Goal: Information Seeking & Learning: Learn about a topic

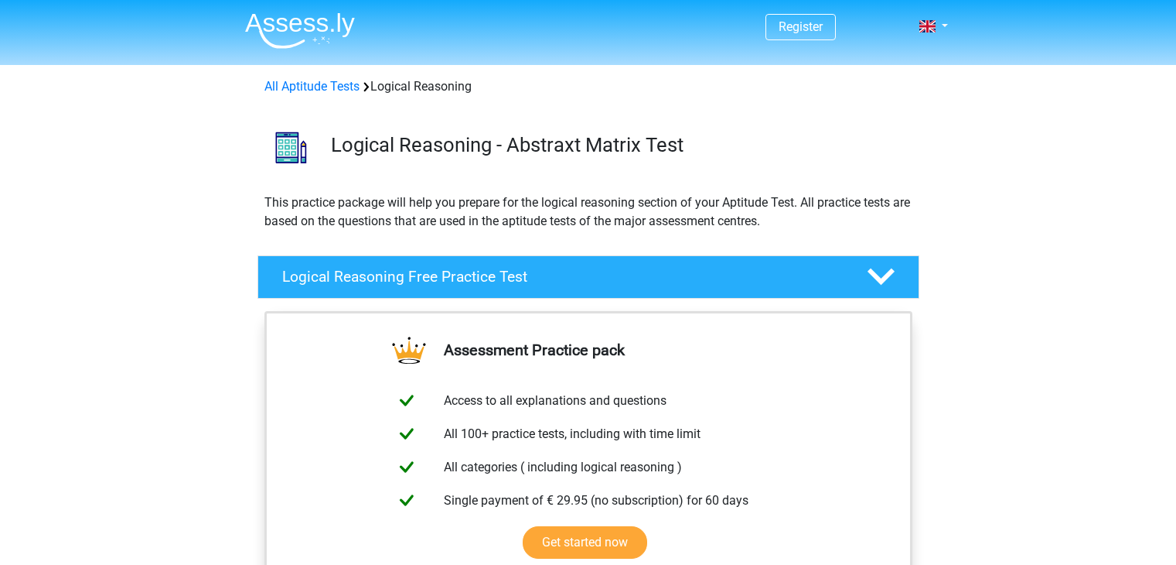
scroll to position [104, 0]
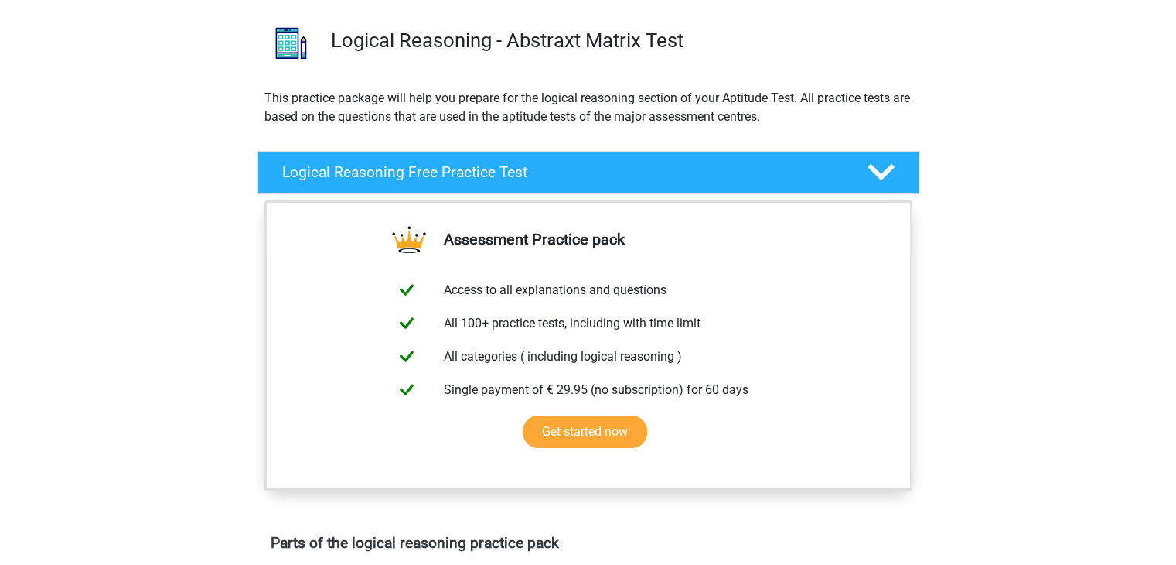
click at [540, 171] on h4 "Logical Reasoning Free Practice Test" at bounding box center [562, 172] width 560 height 18
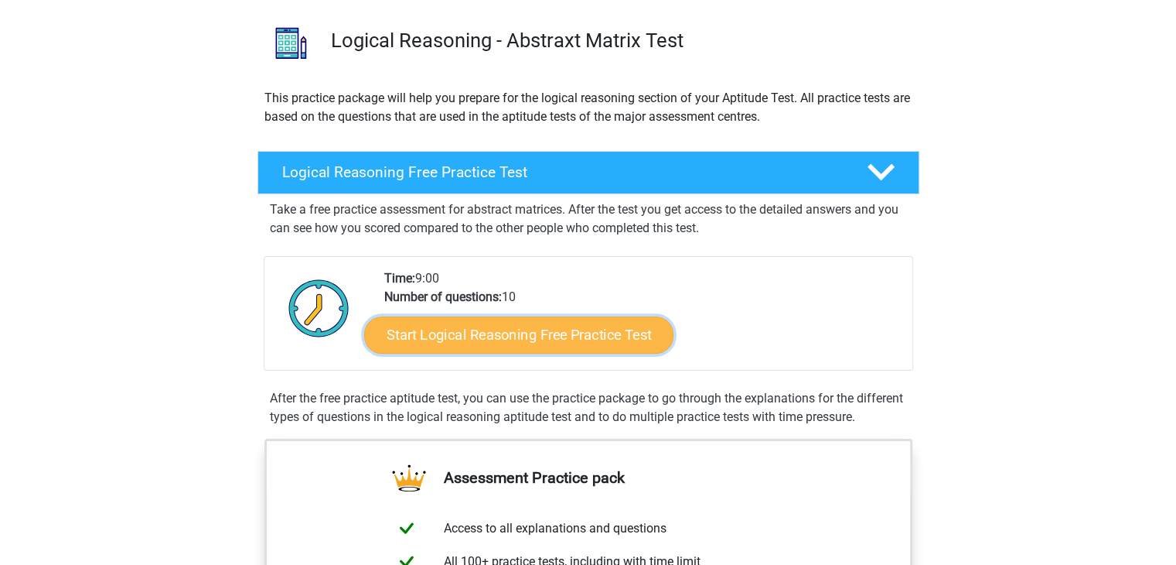
click at [583, 337] on link "Start Logical Reasoning Free Practice Test" at bounding box center [518, 334] width 309 height 37
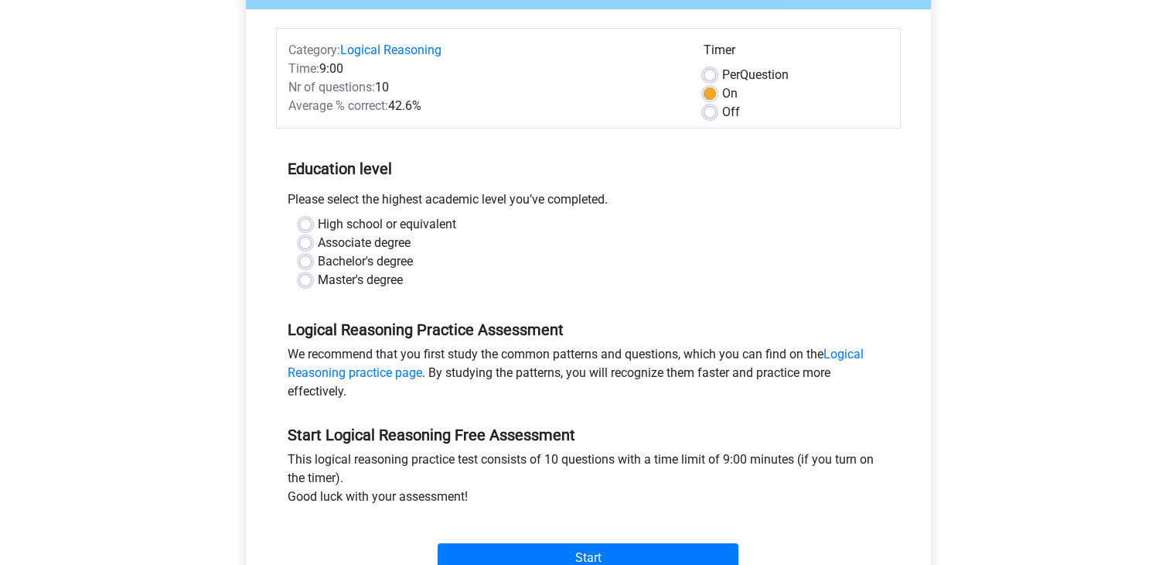
scroll to position [189, 0]
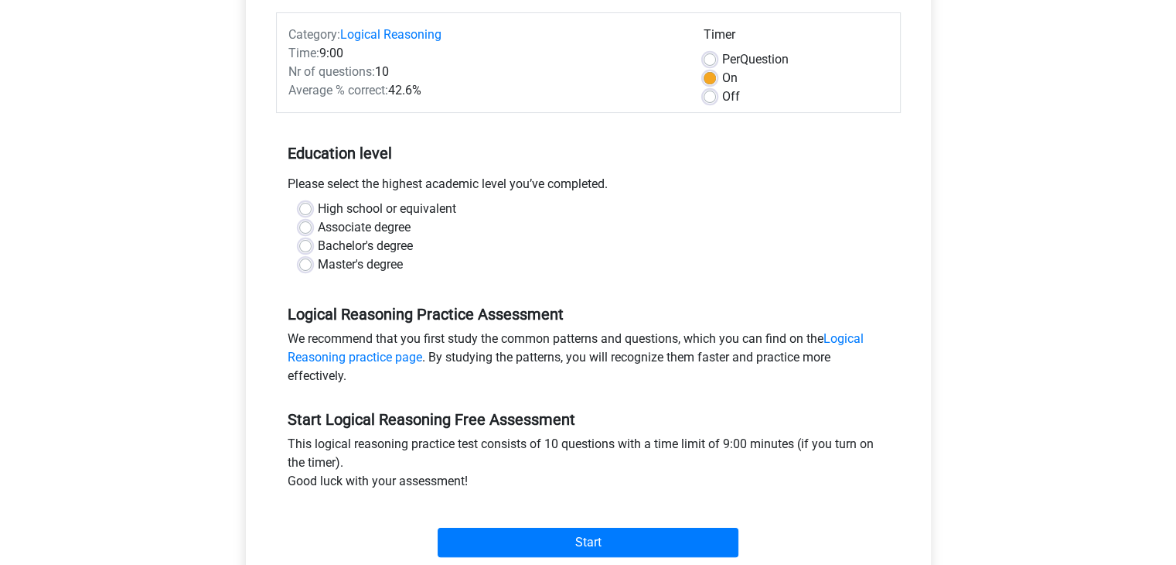
click at [378, 238] on label "Bachelor's degree" at bounding box center [365, 246] width 95 height 19
click at [312, 238] on input "Bachelor's degree" at bounding box center [305, 244] width 12 height 15
radio input "true"
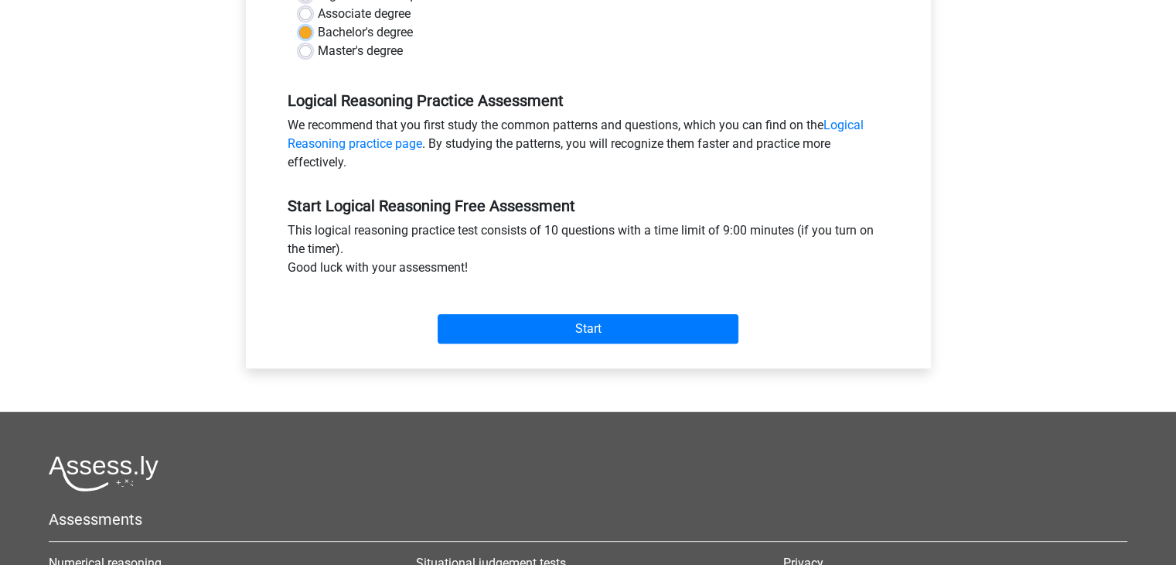
scroll to position [435, 0]
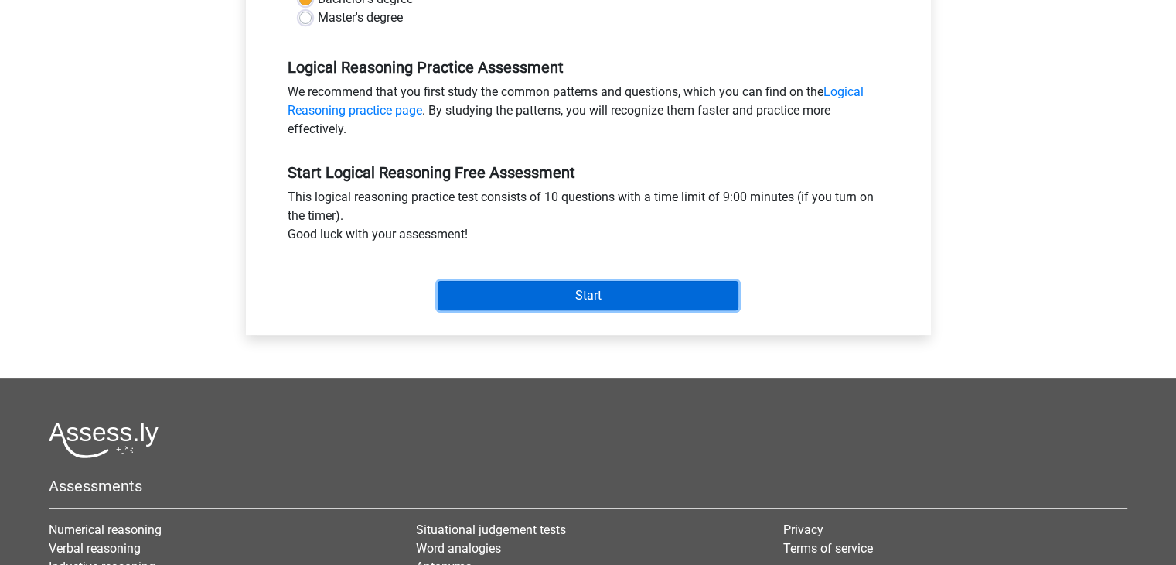
click at [600, 292] on input "Start" at bounding box center [588, 295] width 301 height 29
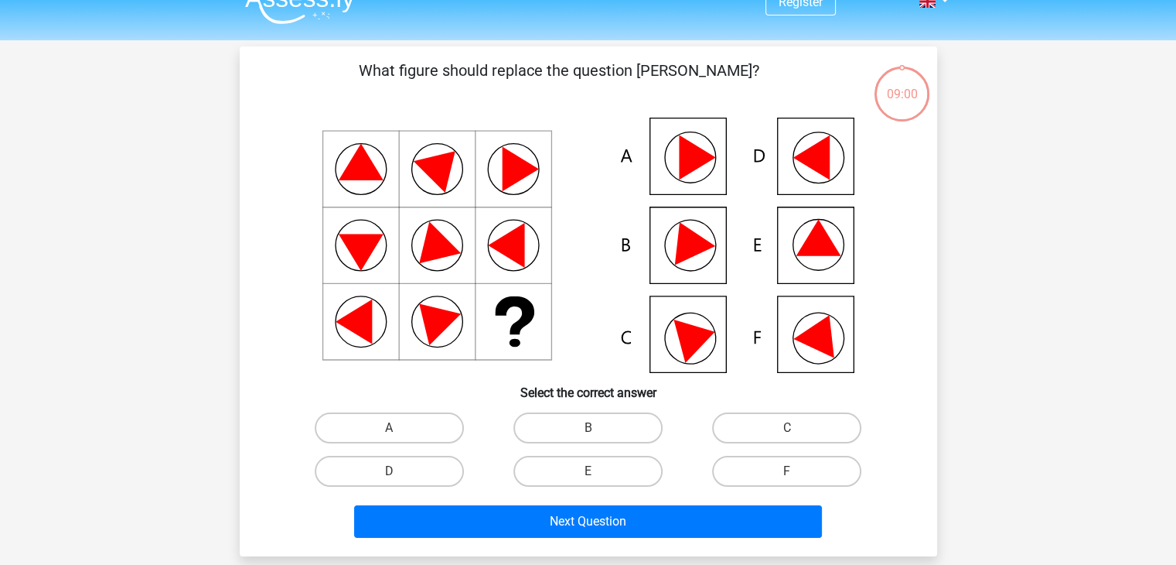
scroll to position [29, 0]
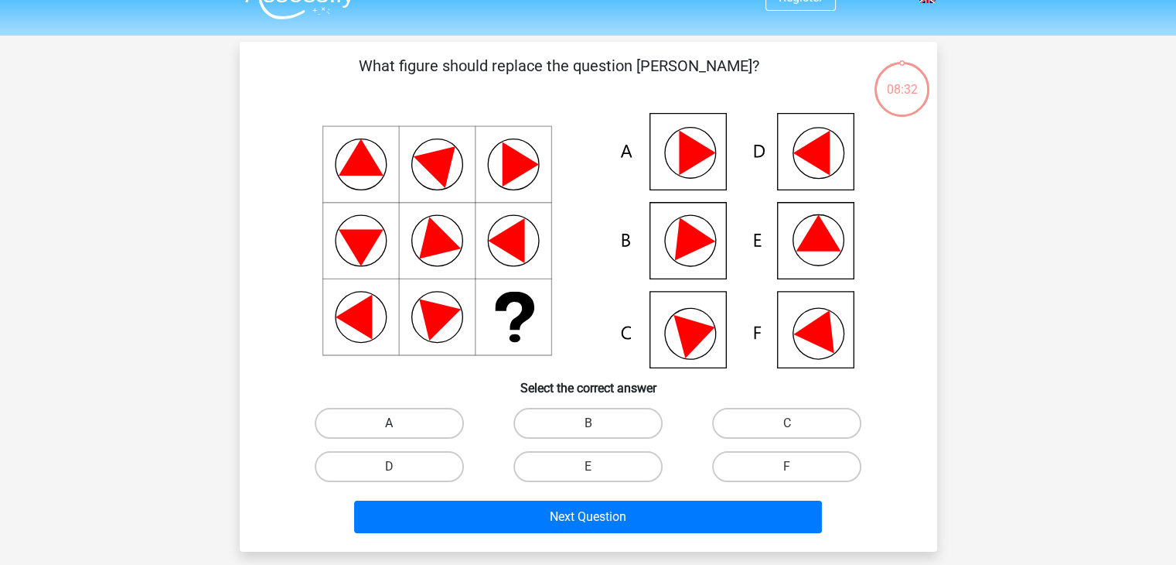
click at [418, 429] on label "A" at bounding box center [389, 423] width 149 height 31
click at [399, 429] on input "A" at bounding box center [394, 428] width 10 height 10
radio input "true"
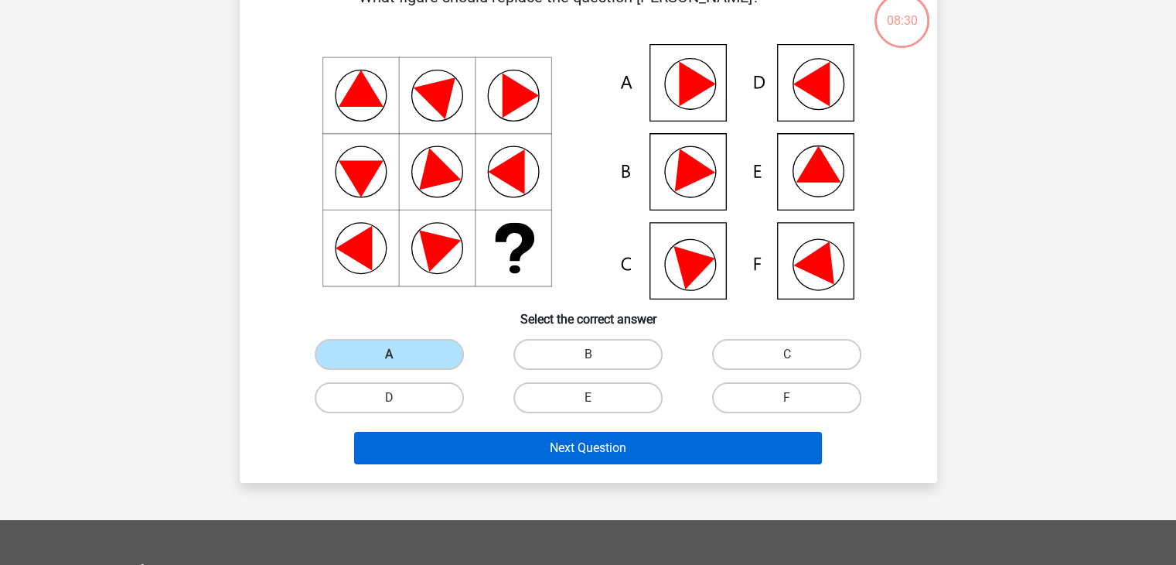
scroll to position [101, 0]
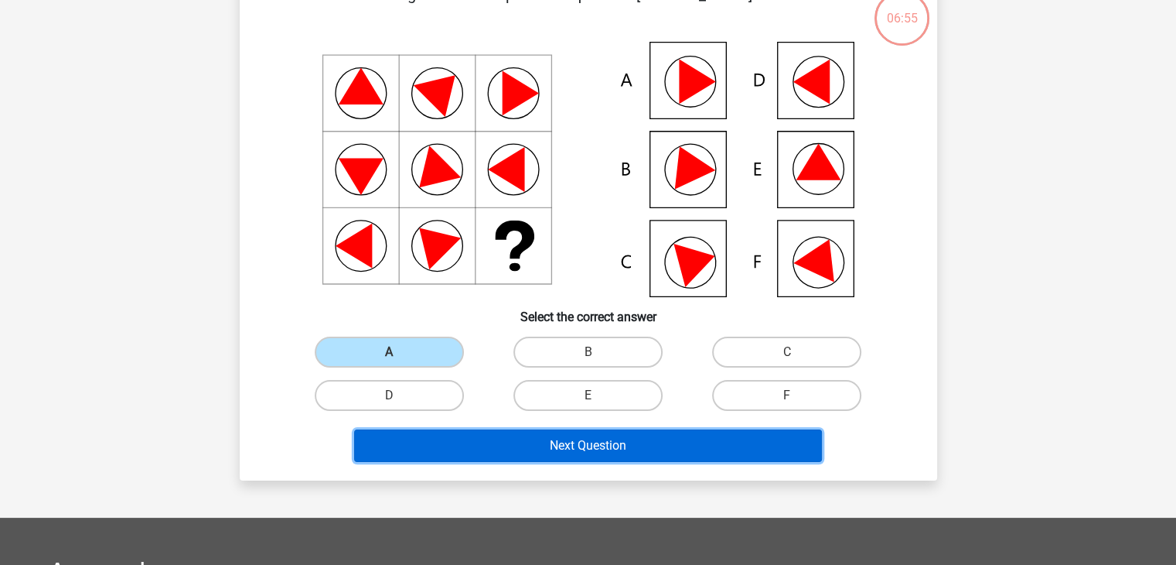
click at [648, 438] on button "Next Question" at bounding box center [588, 445] width 468 height 32
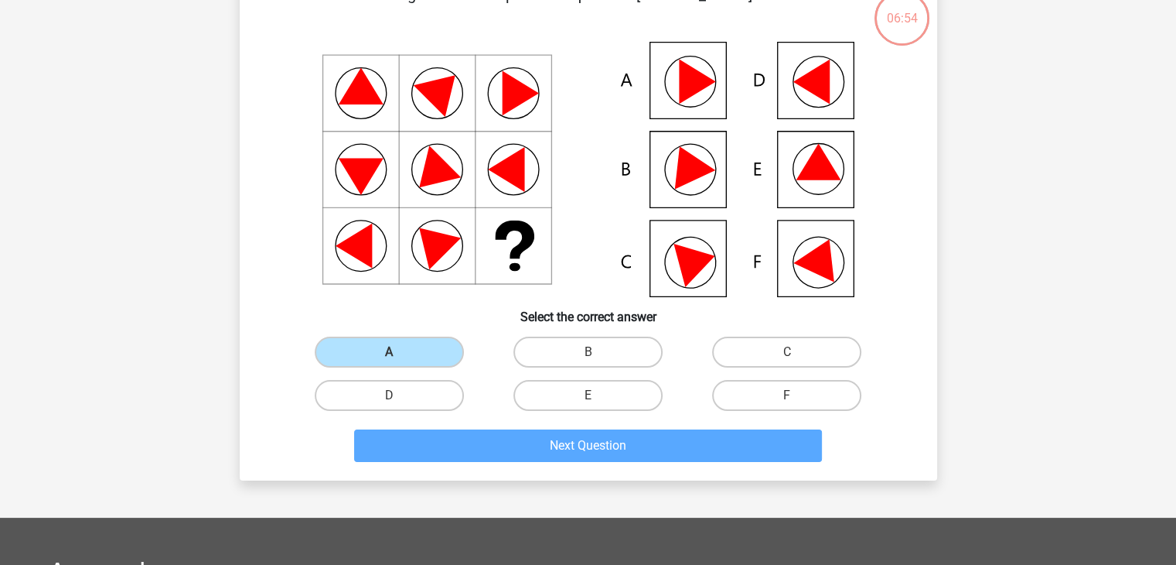
scroll to position [71, 0]
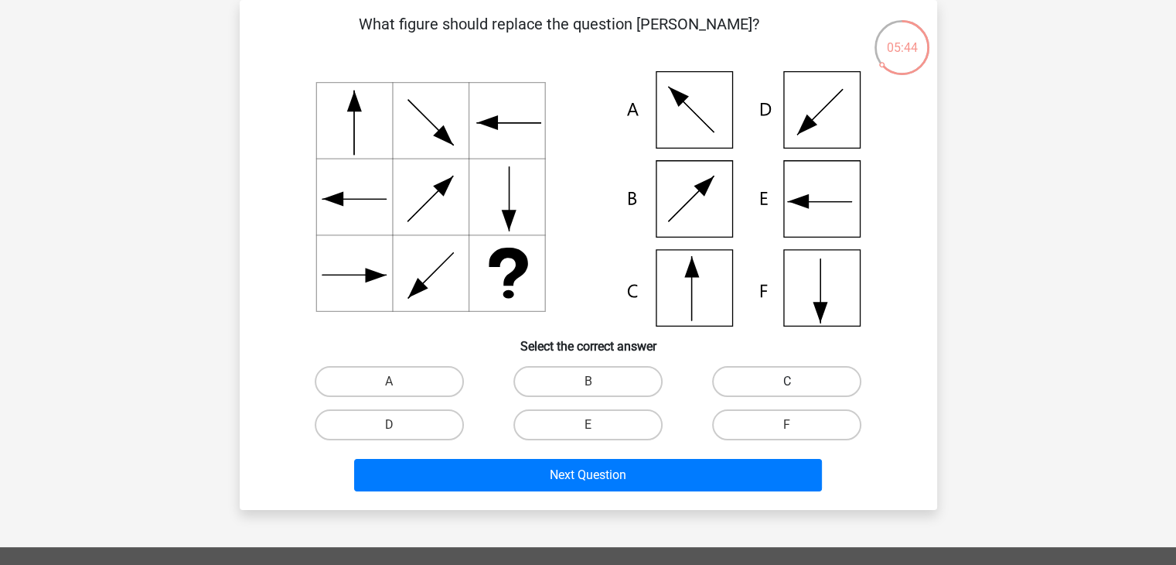
click at [770, 385] on label "C" at bounding box center [786, 381] width 149 height 31
click at [787, 385] on input "C" at bounding box center [792, 386] width 10 height 10
radio input "true"
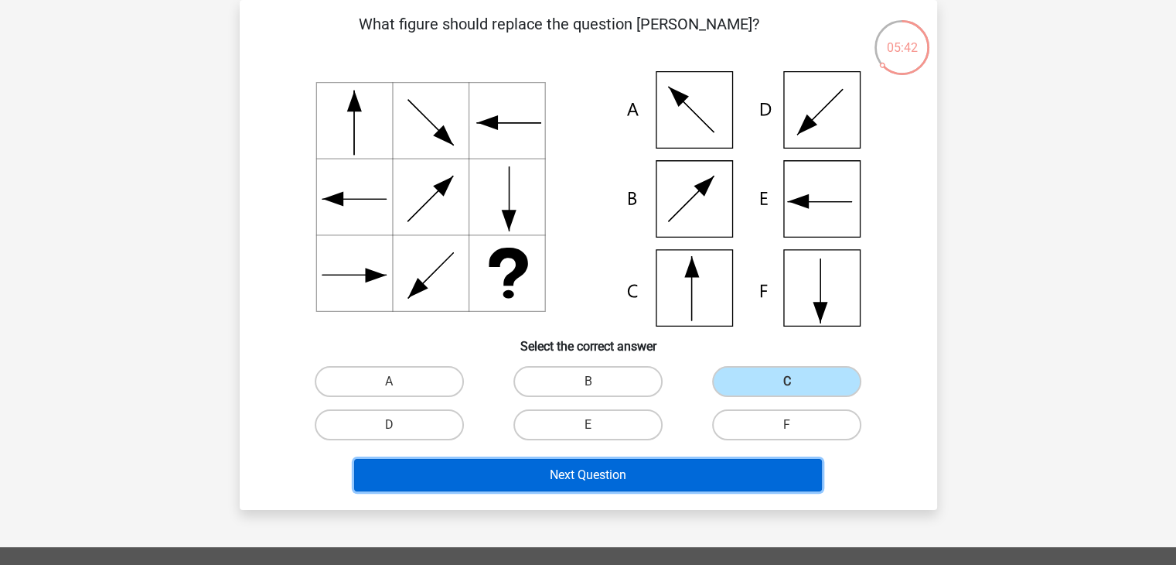
click at [708, 473] on button "Next Question" at bounding box center [588, 475] width 468 height 32
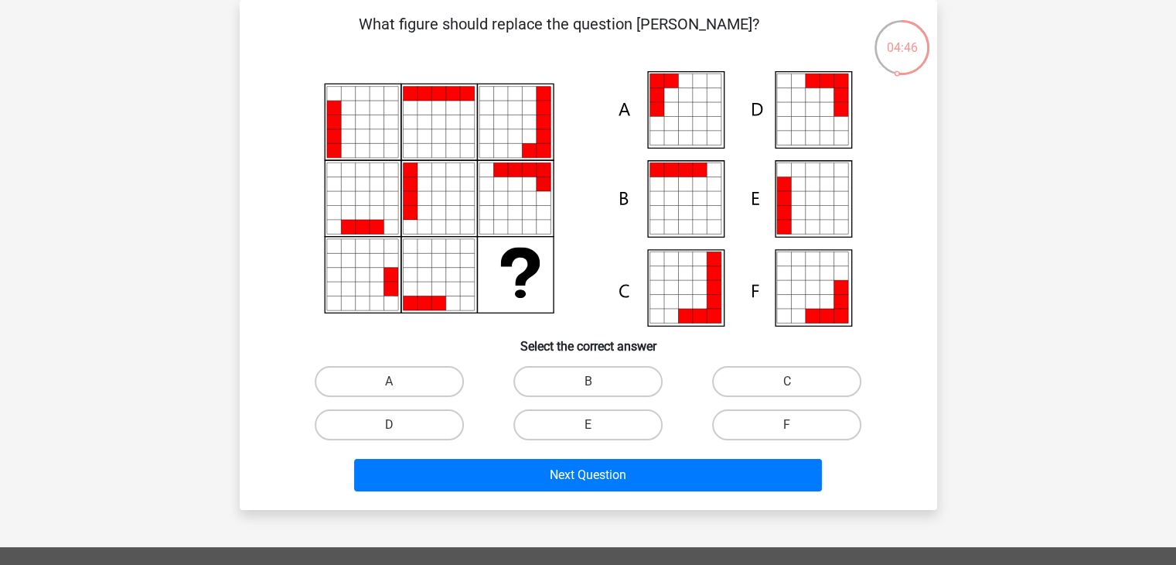
click at [352, 306] on icon at bounding box center [348, 303] width 14 height 14
click at [433, 287] on icon at bounding box center [439, 289] width 14 height 14
click at [472, 309] on icon at bounding box center [467, 303] width 14 height 14
click at [440, 372] on label "A" at bounding box center [389, 381] width 149 height 31
click at [399, 381] on input "A" at bounding box center [394, 386] width 10 height 10
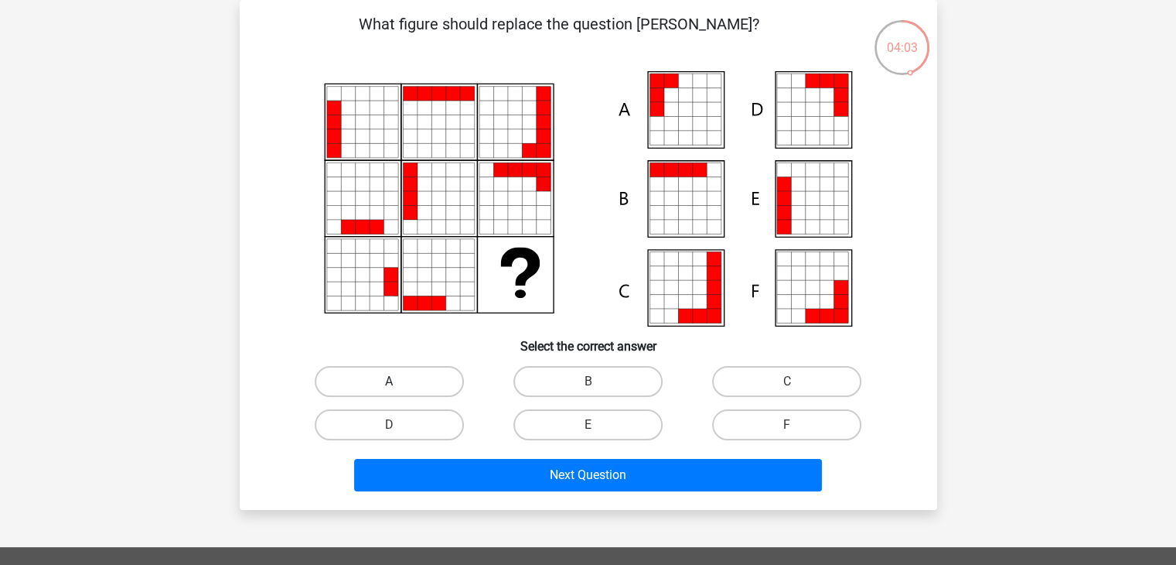
radio input "true"
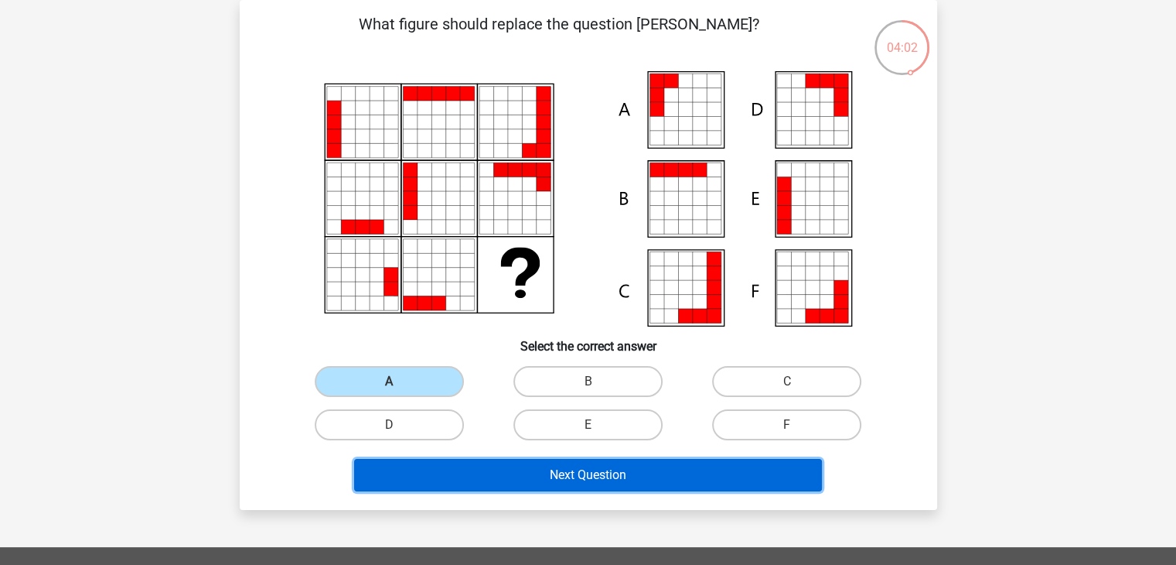
click at [497, 471] on button "Next Question" at bounding box center [588, 475] width 468 height 32
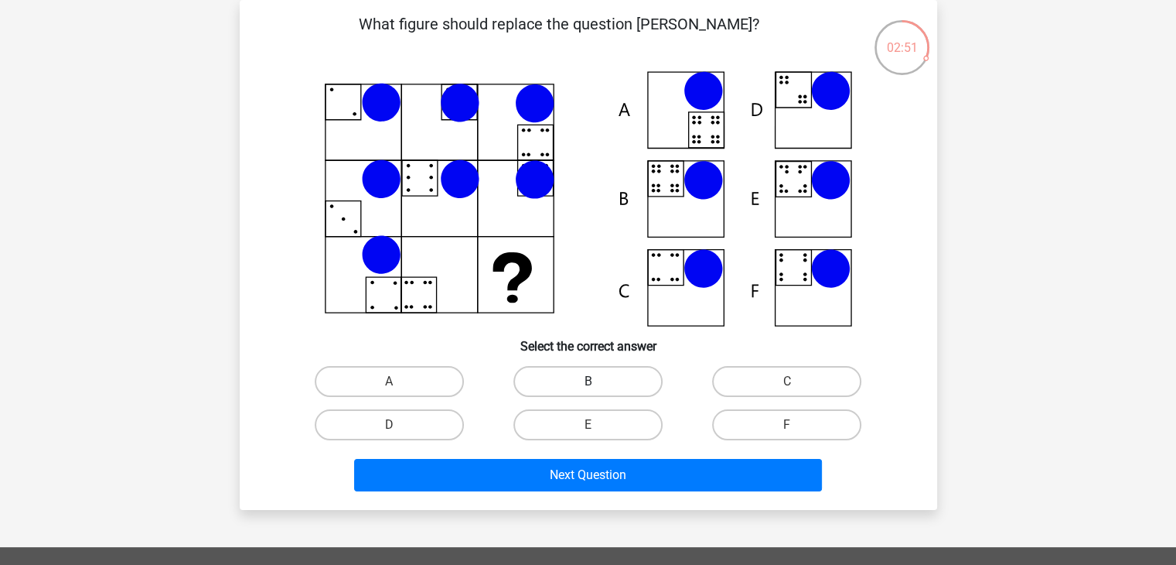
click at [609, 388] on label "B" at bounding box center [588, 381] width 149 height 31
click at [598, 388] on input "B" at bounding box center [593, 386] width 10 height 10
radio input "true"
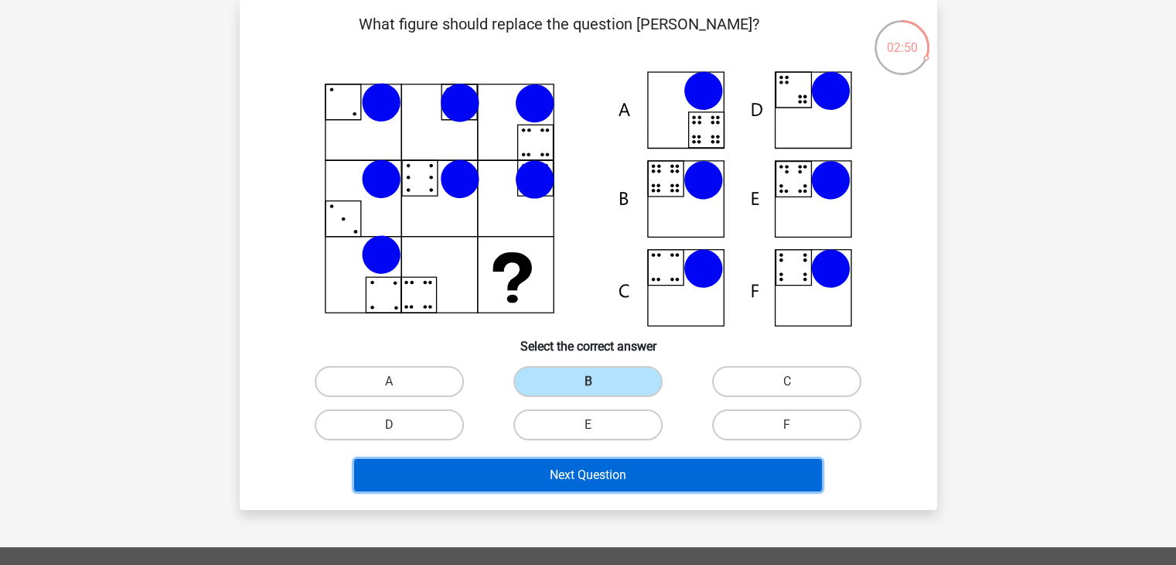
click at [628, 477] on button "Next Question" at bounding box center [588, 475] width 468 height 32
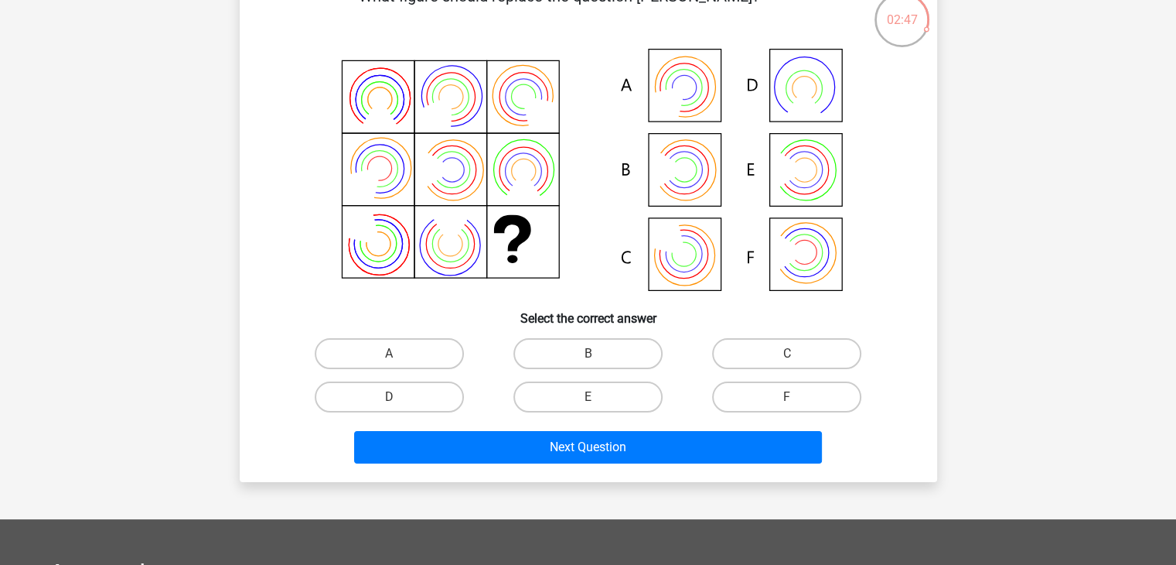
scroll to position [98, 0]
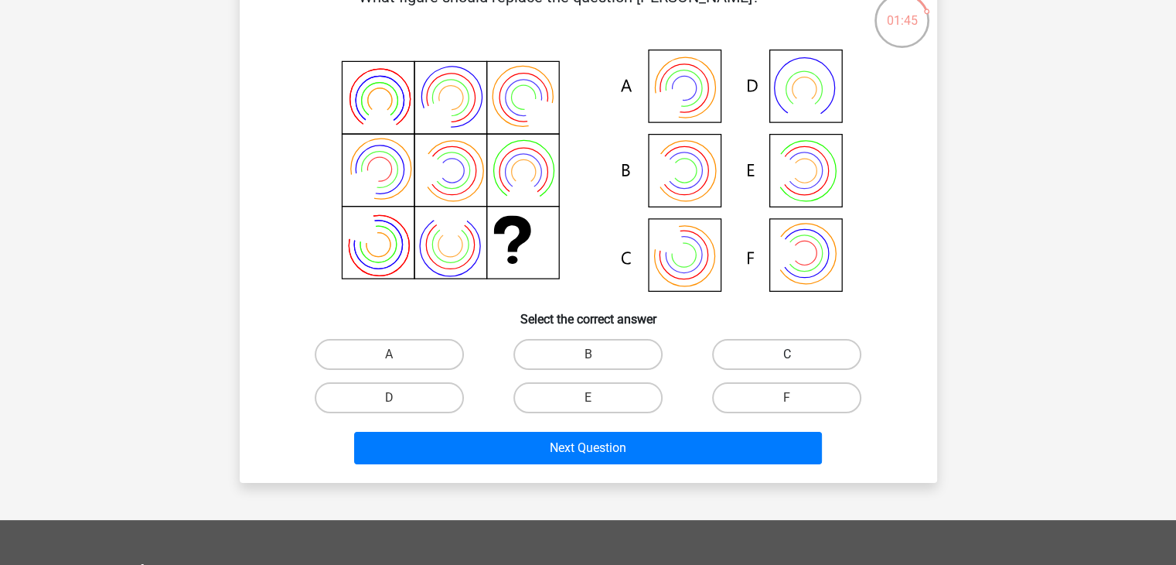
click at [786, 359] on label "C" at bounding box center [786, 354] width 149 height 31
click at [787, 359] on input "C" at bounding box center [792, 359] width 10 height 10
radio input "true"
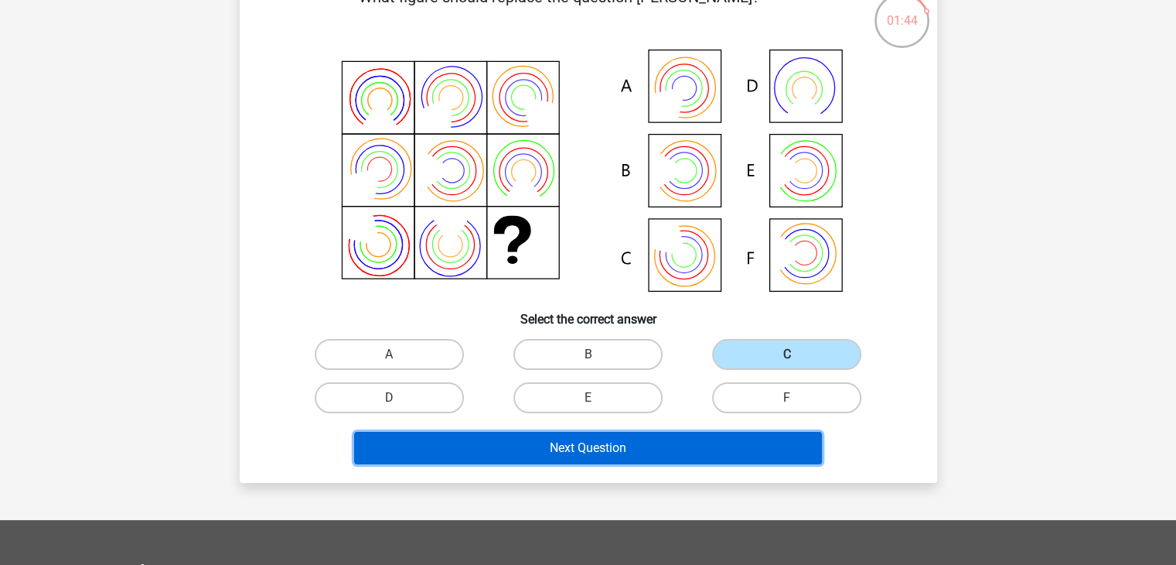
click at [725, 446] on button "Next Question" at bounding box center [588, 448] width 468 height 32
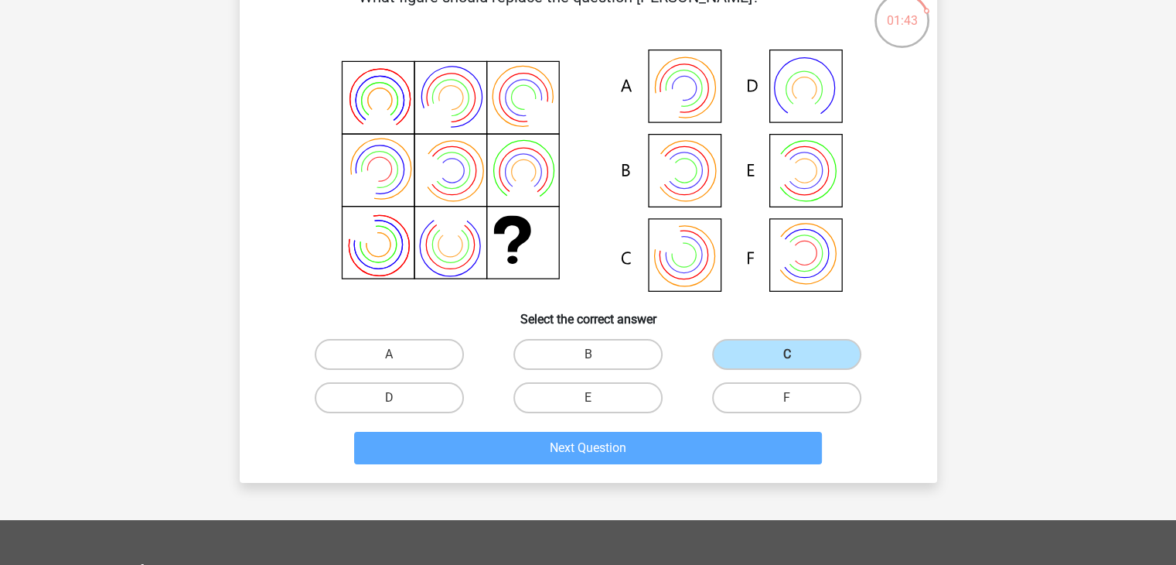
scroll to position [71, 0]
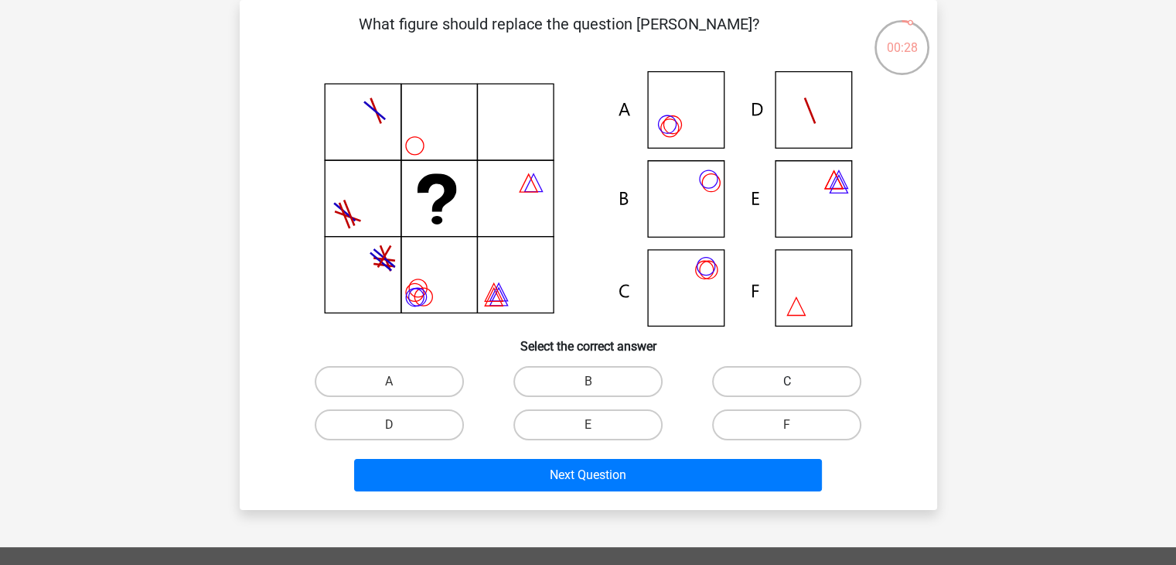
click at [767, 370] on label "C" at bounding box center [786, 381] width 149 height 31
click at [787, 381] on input "C" at bounding box center [792, 386] width 10 height 10
radio input "true"
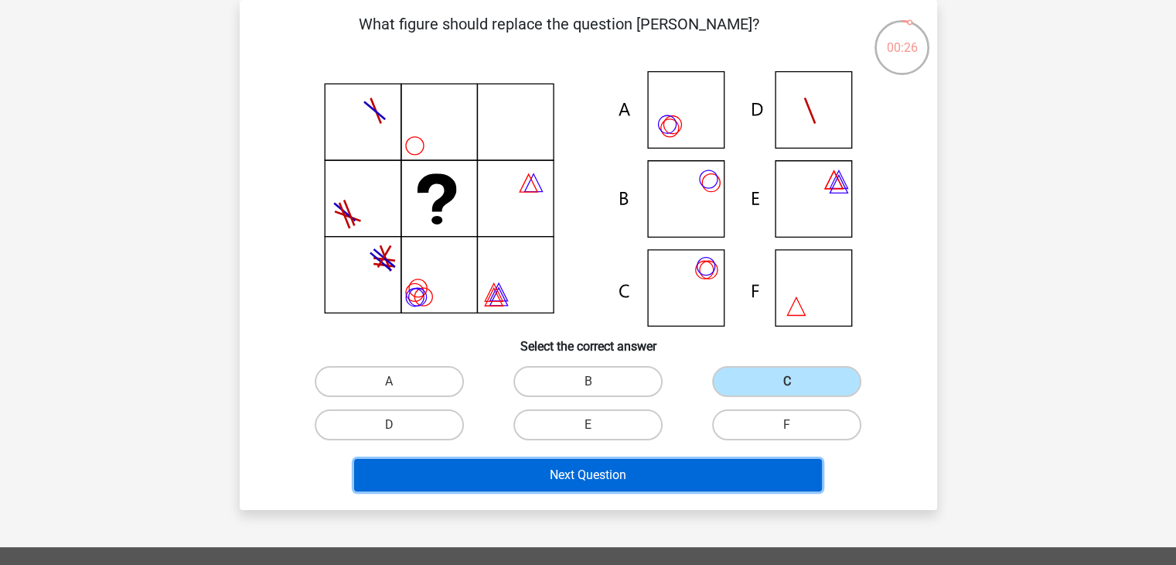
click at [733, 469] on button "Next Question" at bounding box center [588, 475] width 468 height 32
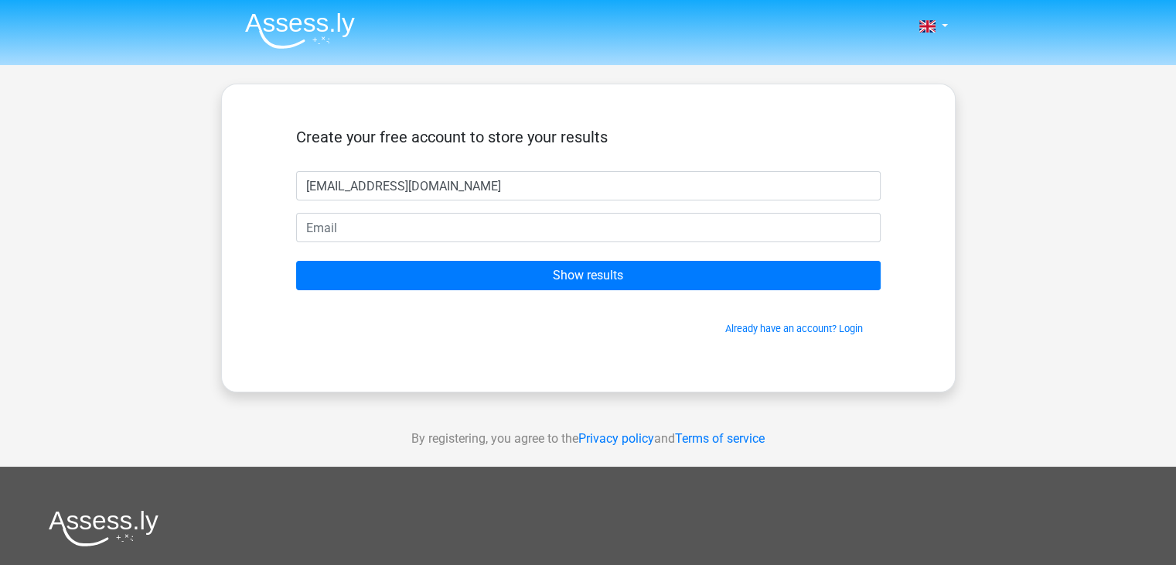
type input "hkhuard44@gmail.com"
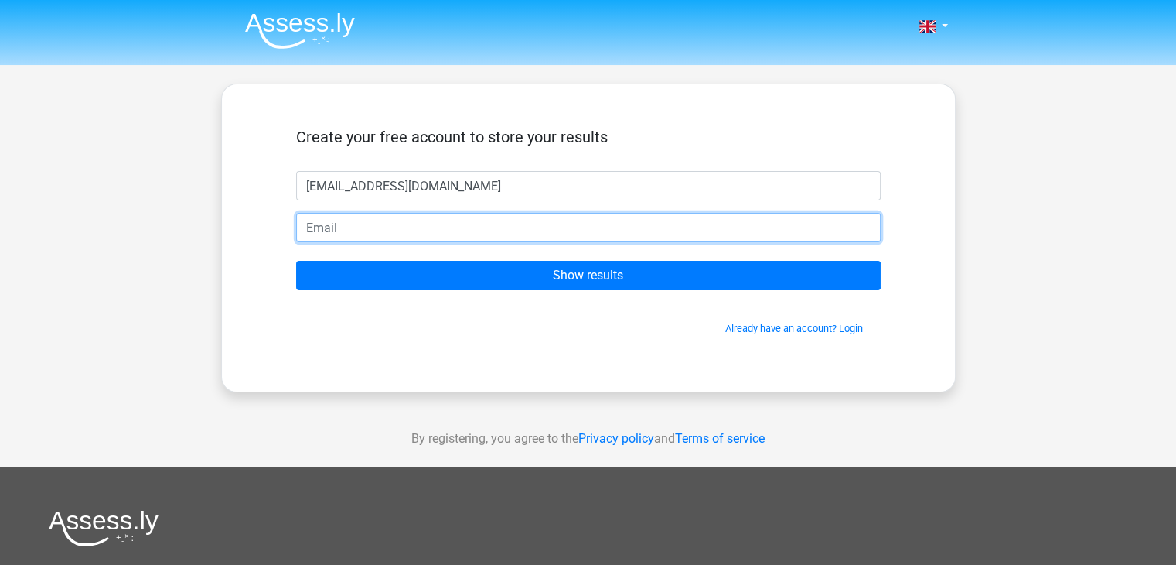
click at [642, 223] on input "email" at bounding box center [588, 227] width 585 height 29
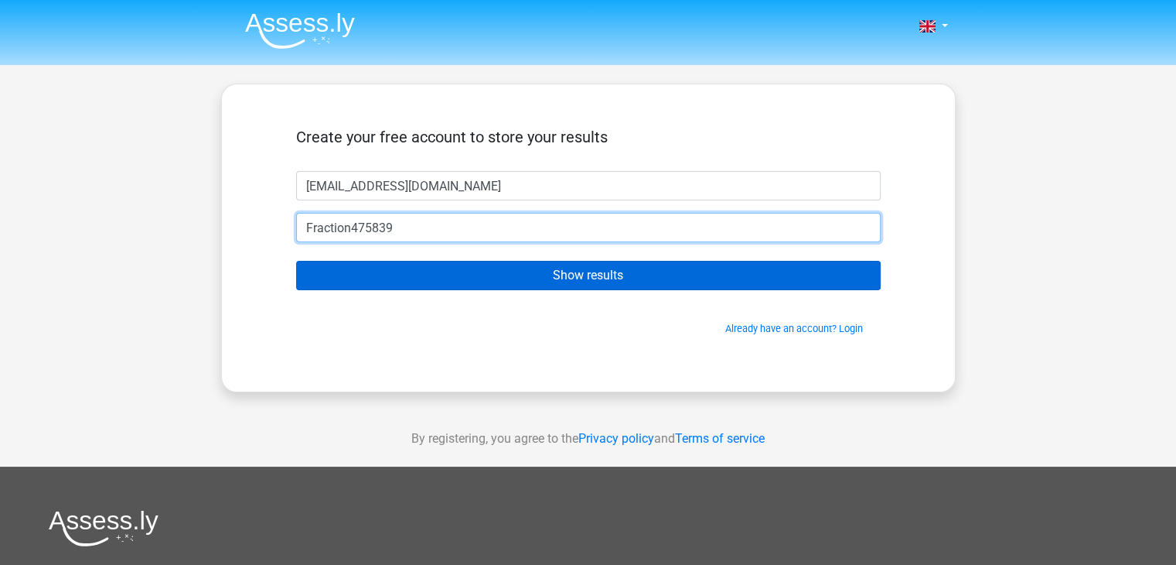
type input "Fraction475839"
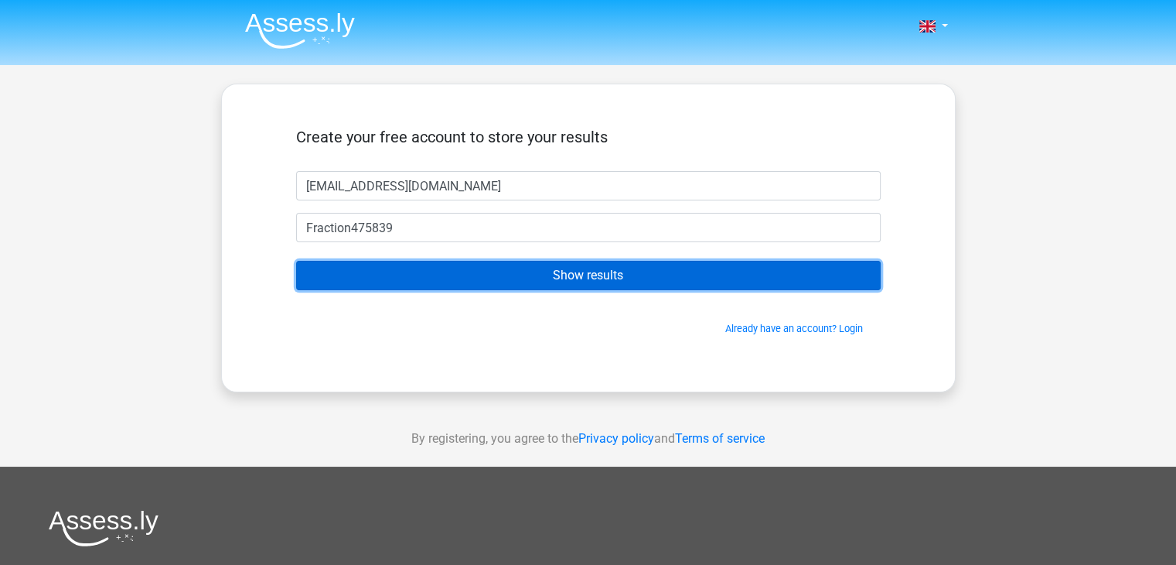
click at [578, 284] on input "Show results" at bounding box center [588, 275] width 585 height 29
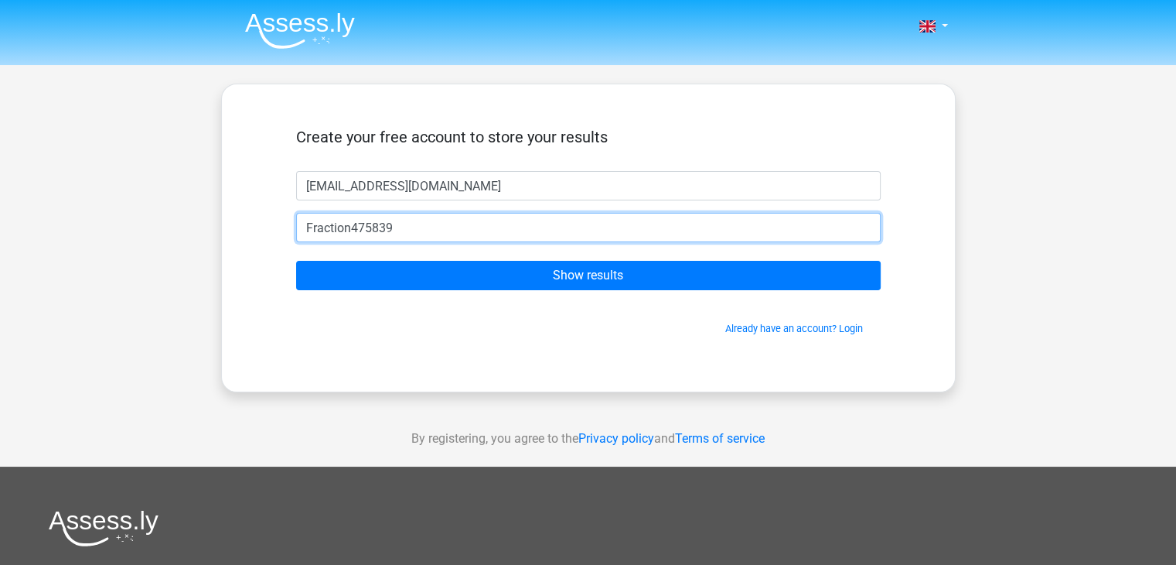
click at [510, 215] on input "Fraction475839" at bounding box center [588, 227] width 585 height 29
drag, startPoint x: 510, startPoint y: 215, endPoint x: 272, endPoint y: 210, distance: 238.3
click at [272, 210] on div "Create your free account to store your results hkhuard44@gmail.com Fraction4758…" at bounding box center [588, 237] width 659 height 233
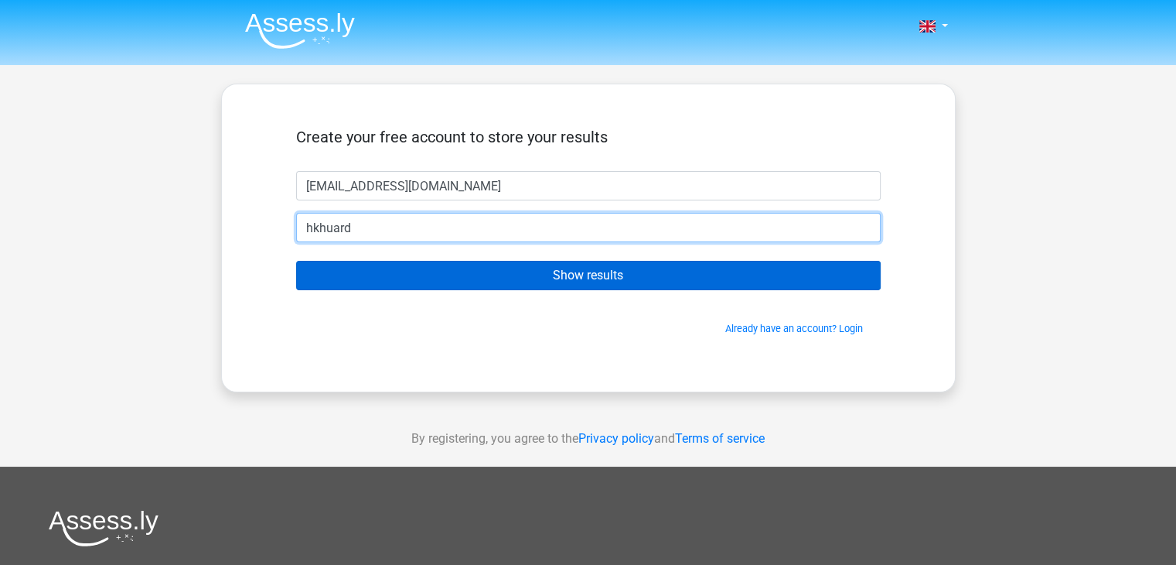
type input "[EMAIL_ADDRESS][DOMAIN_NAME]"
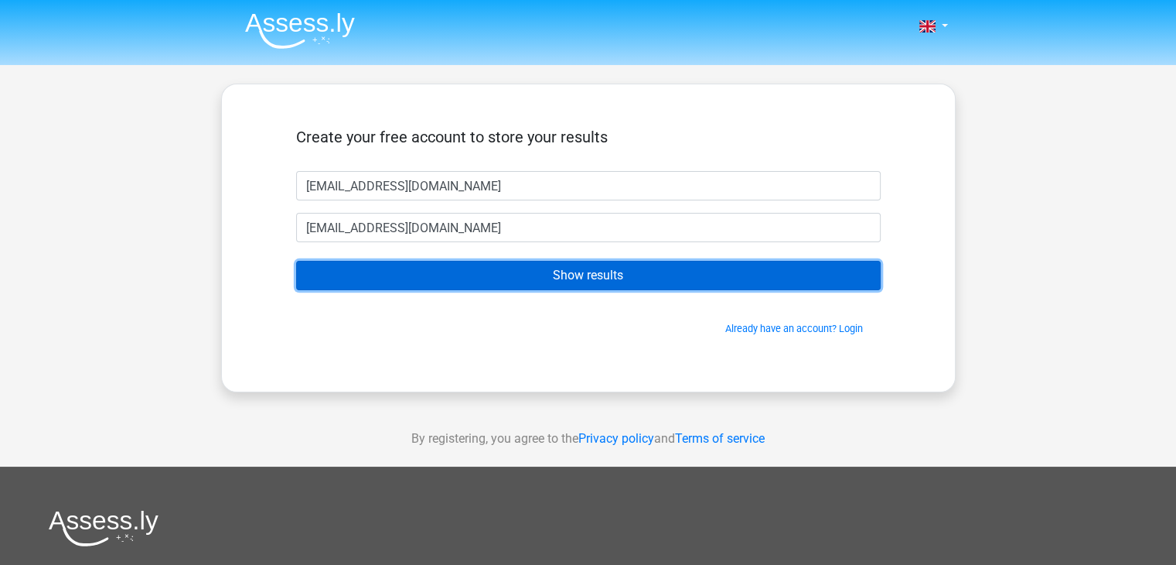
click at [396, 276] on input "Show results" at bounding box center [588, 275] width 585 height 29
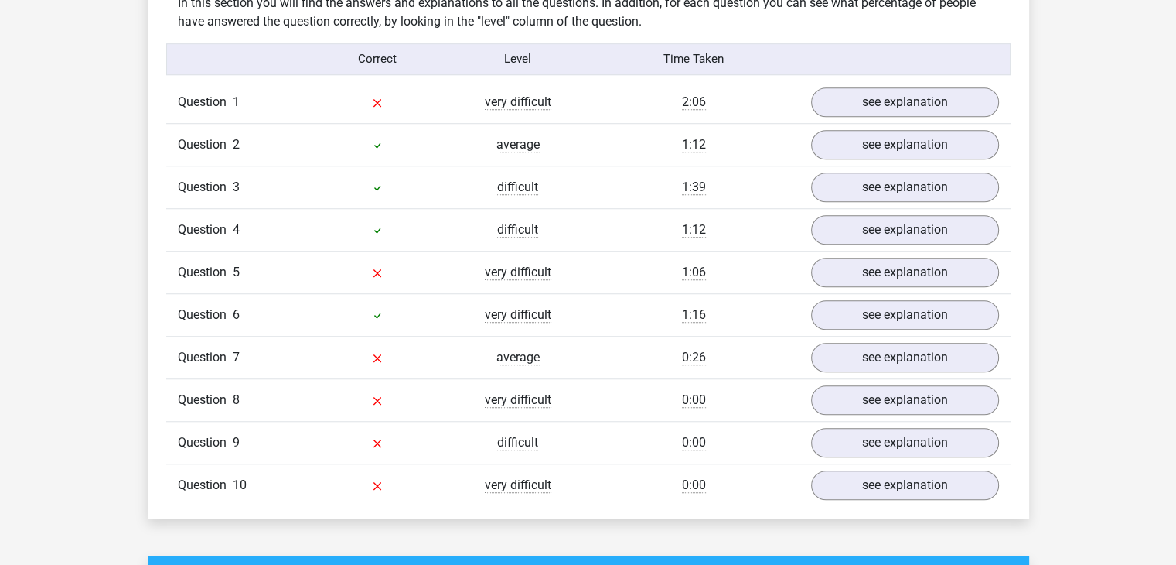
scroll to position [1225, 0]
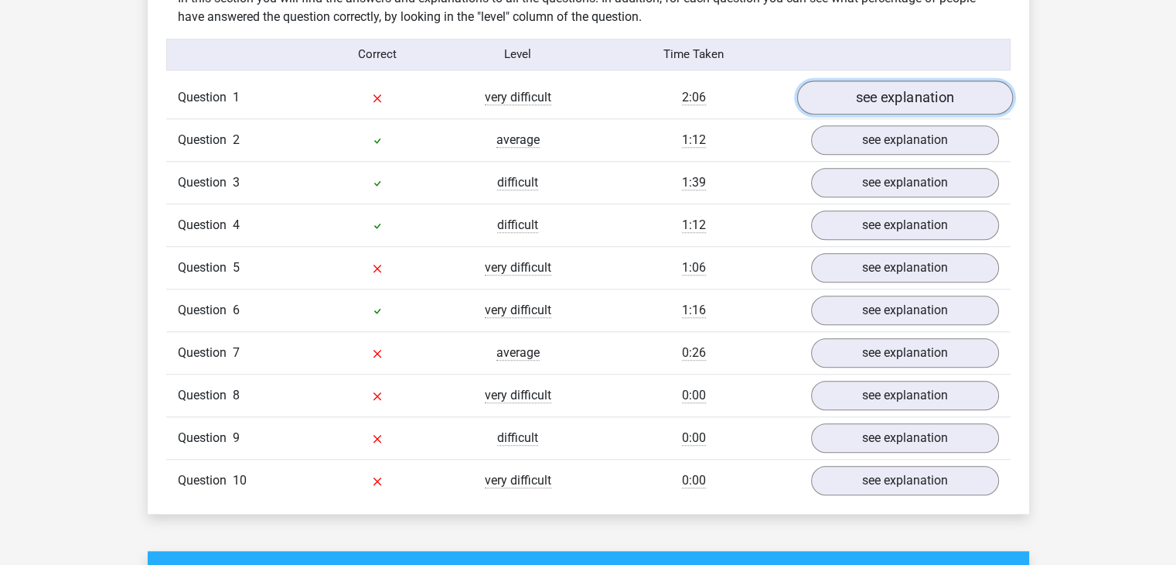
click at [893, 97] on link "see explanation" at bounding box center [905, 97] width 216 height 34
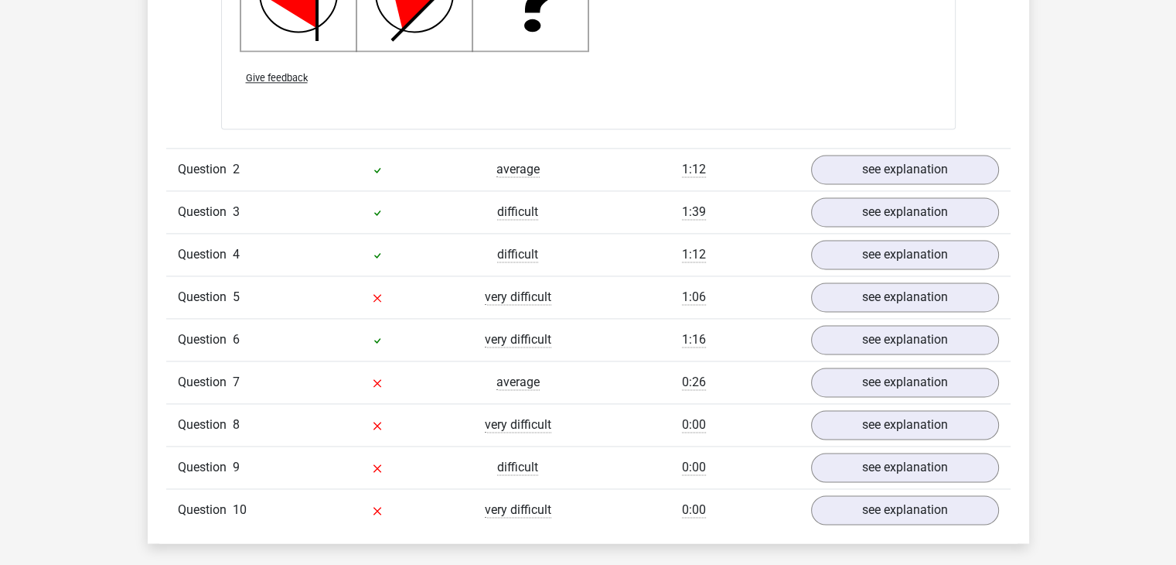
scroll to position [2183, 0]
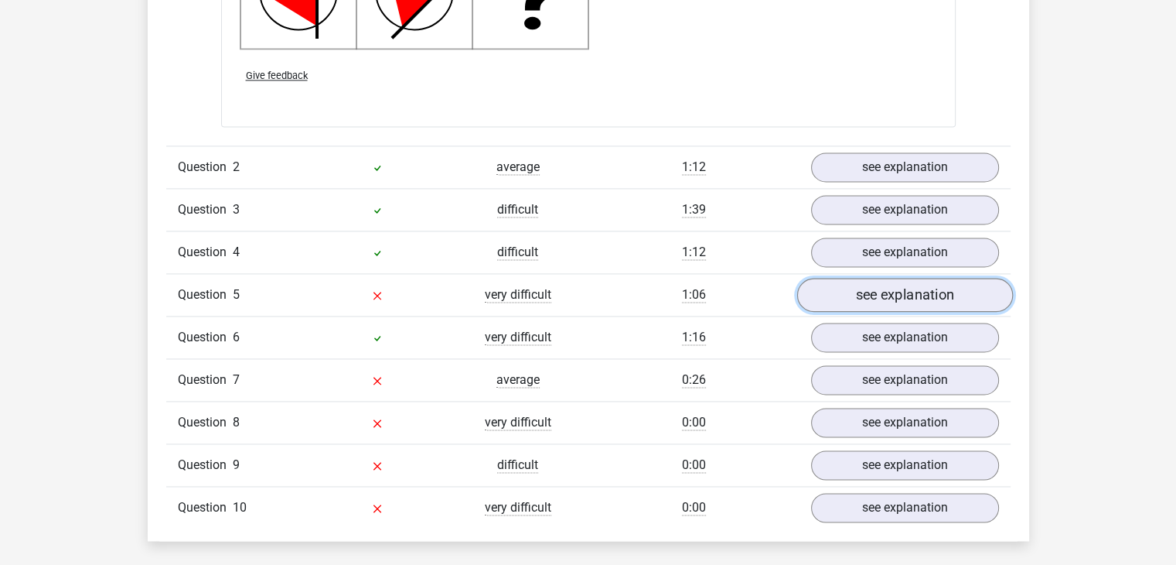
click at [872, 283] on link "see explanation" at bounding box center [905, 295] width 216 height 34
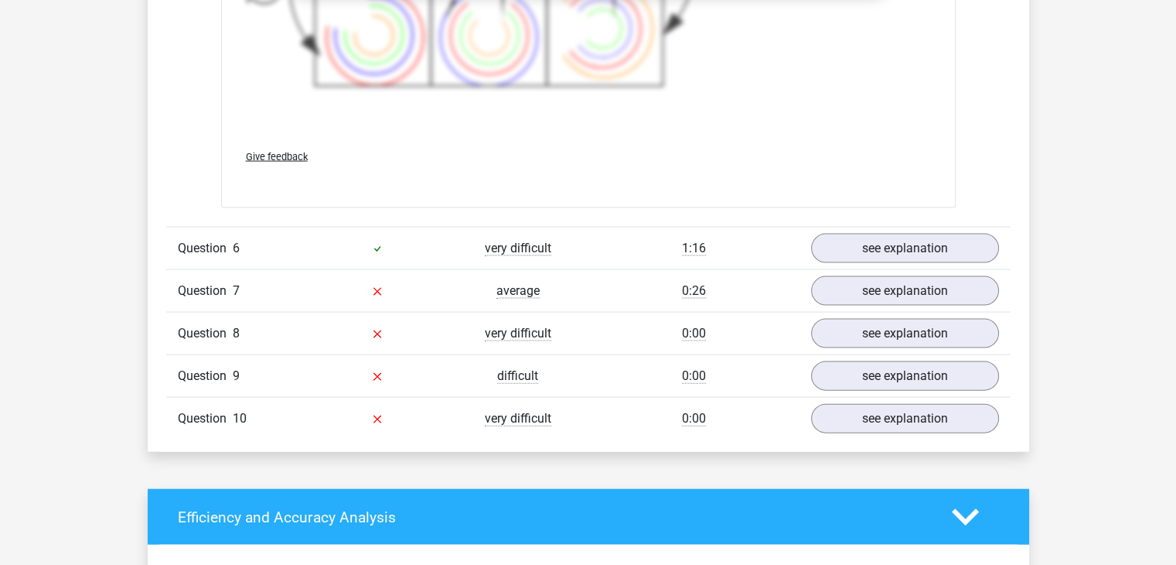
scroll to position [3312, 0]
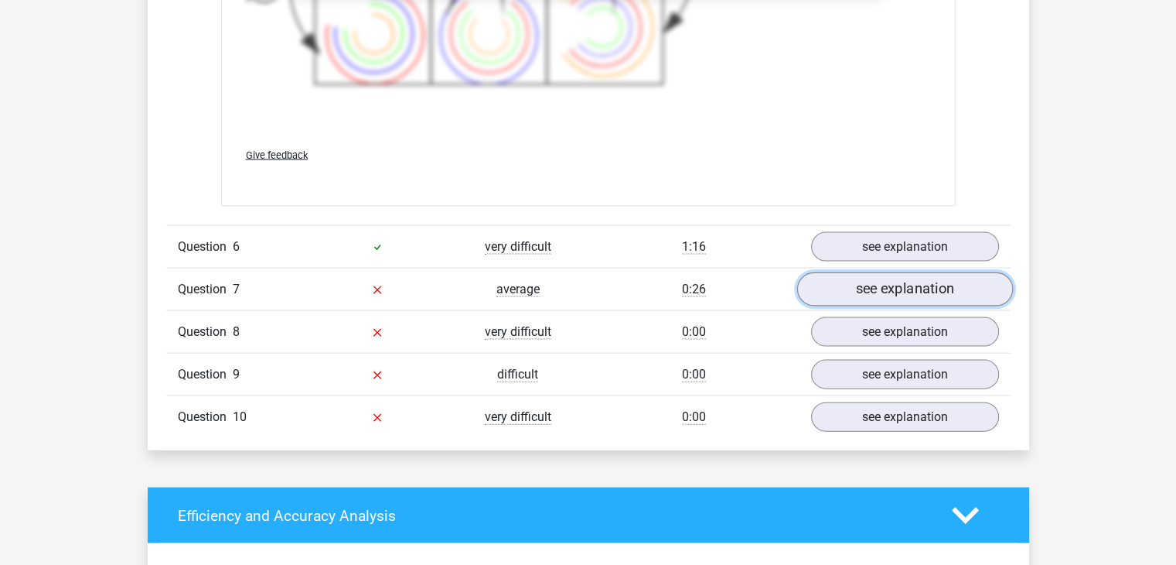
click at [934, 299] on link "see explanation" at bounding box center [905, 290] width 216 height 34
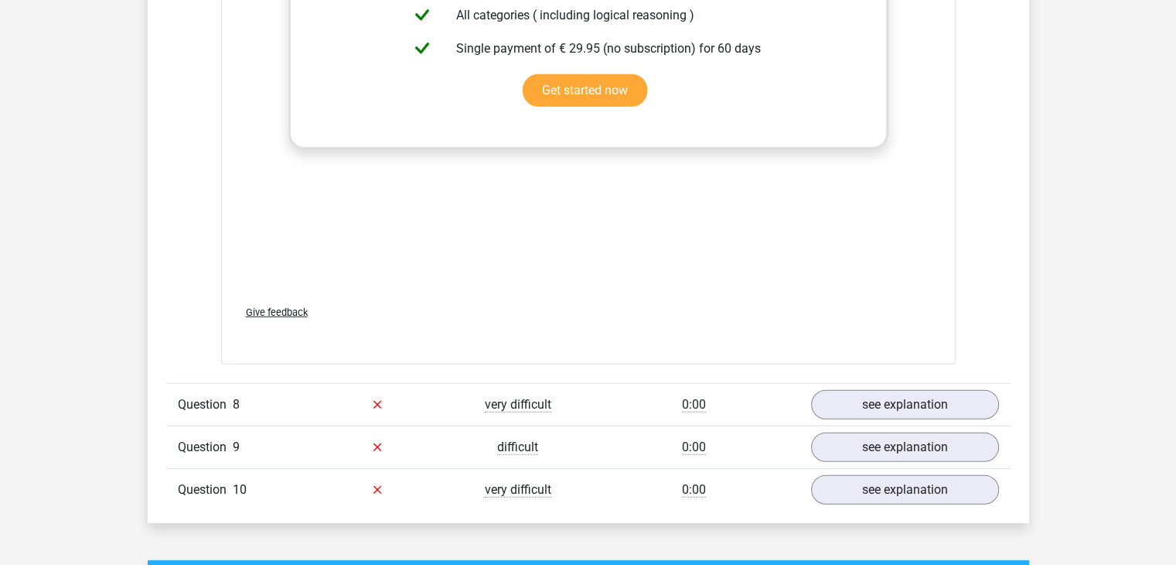
scroll to position [4279, 0]
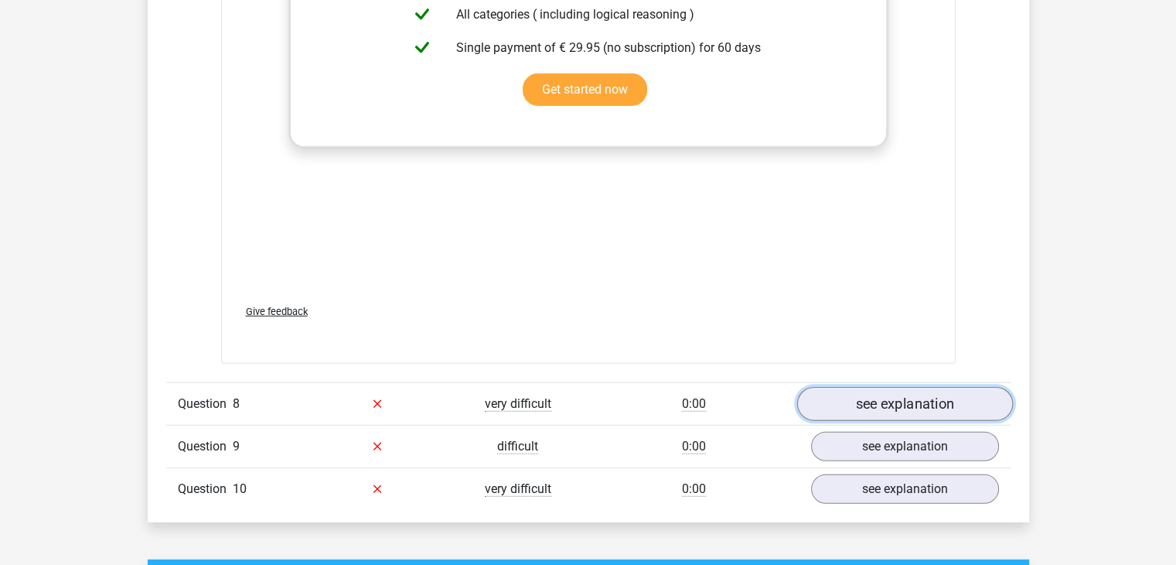
click at [879, 403] on link "see explanation" at bounding box center [905, 404] width 216 height 34
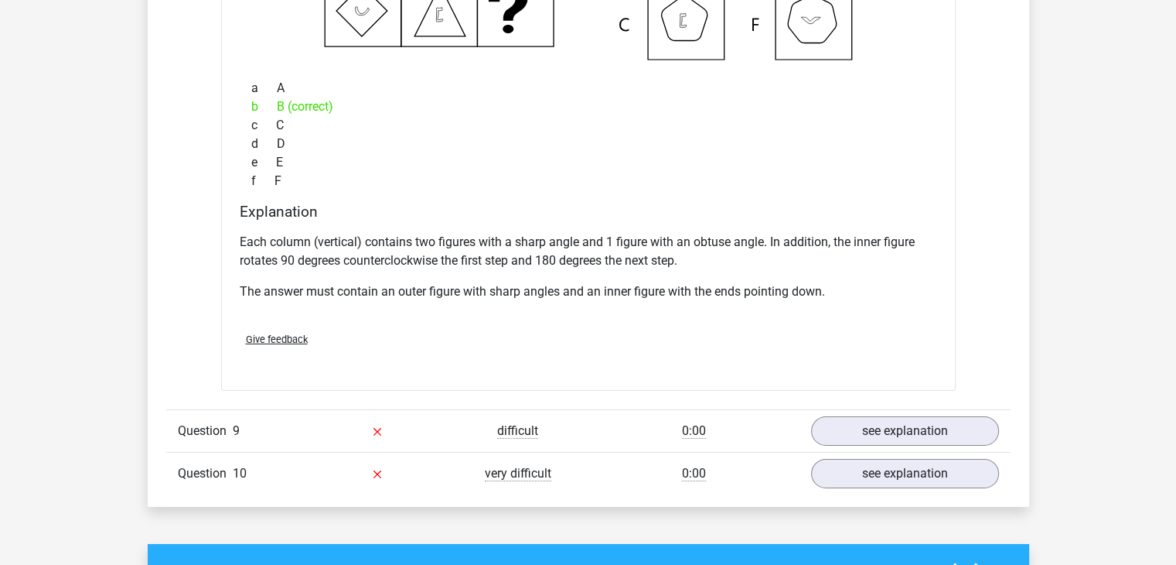
scroll to position [4949, 0]
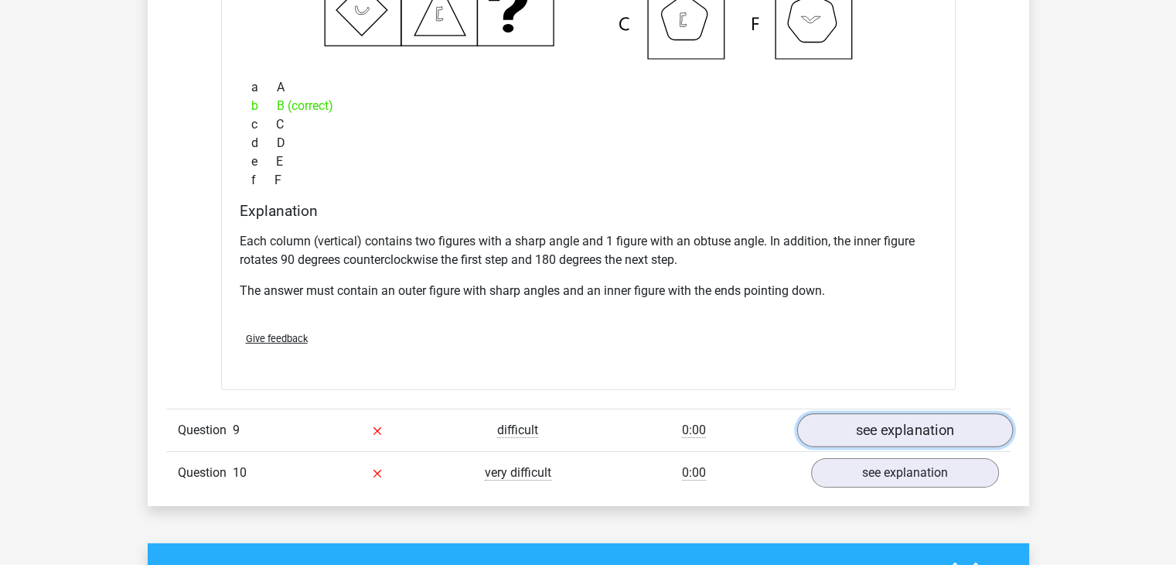
click at [882, 418] on link "see explanation" at bounding box center [905, 430] width 216 height 34
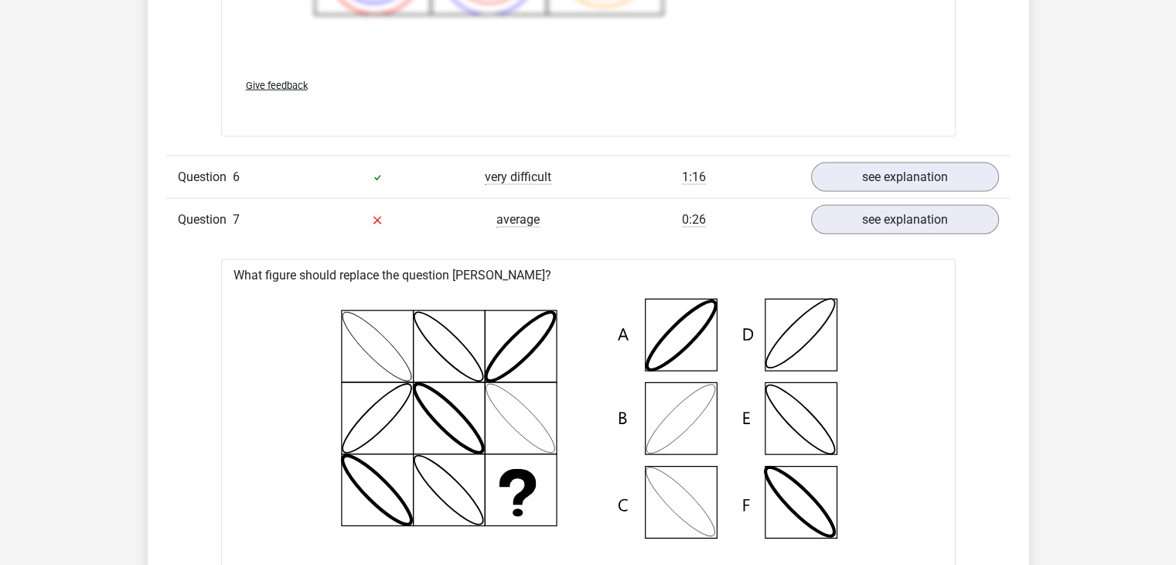
scroll to position [3357, 0]
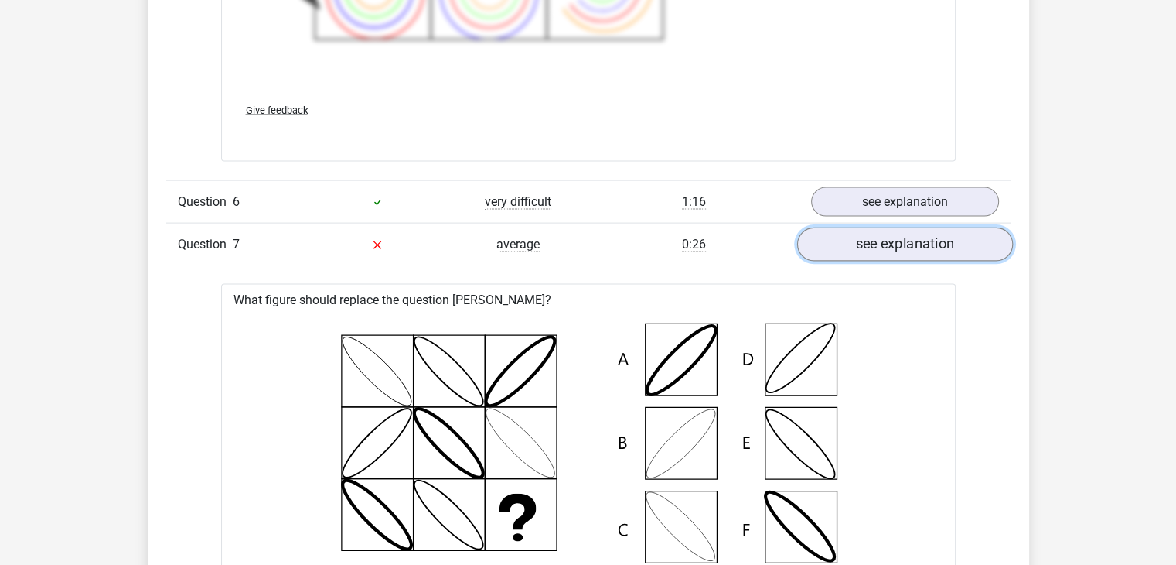
click at [879, 243] on link "see explanation" at bounding box center [905, 245] width 216 height 34
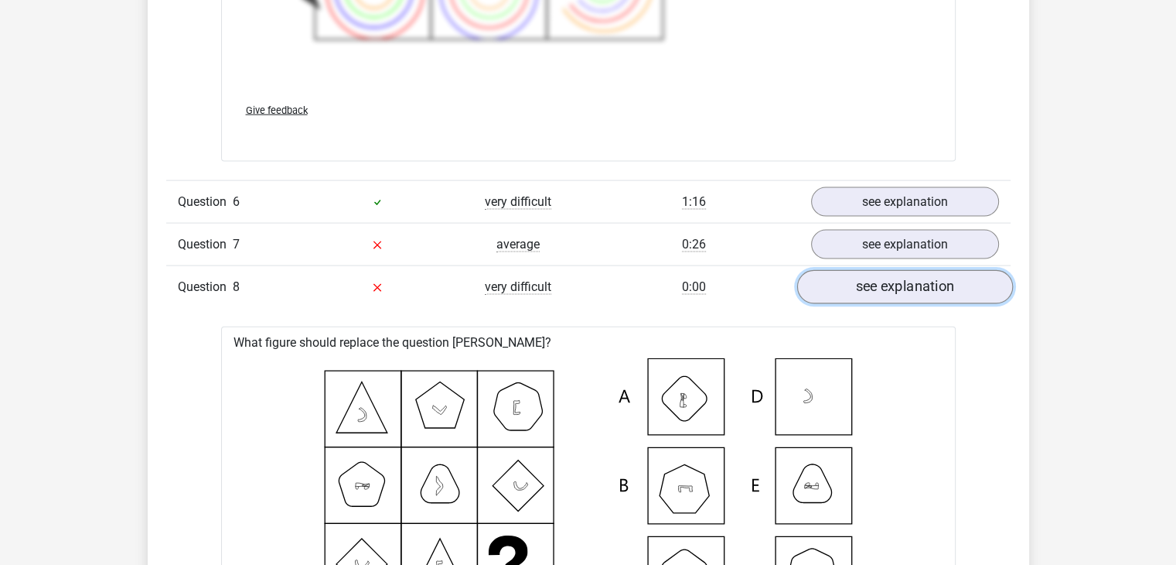
click at [871, 285] on link "see explanation" at bounding box center [905, 288] width 216 height 34
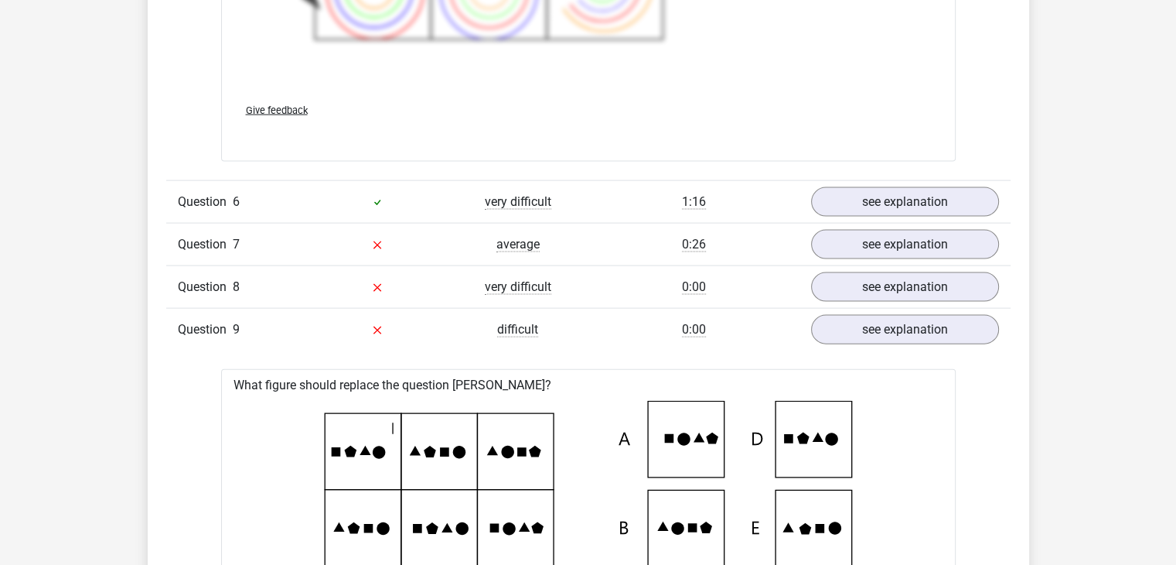
click at [872, 343] on div "Question 9 difficult 0:00 see explanation" at bounding box center [588, 329] width 845 height 43
click at [872, 326] on link "see explanation" at bounding box center [905, 330] width 216 height 34
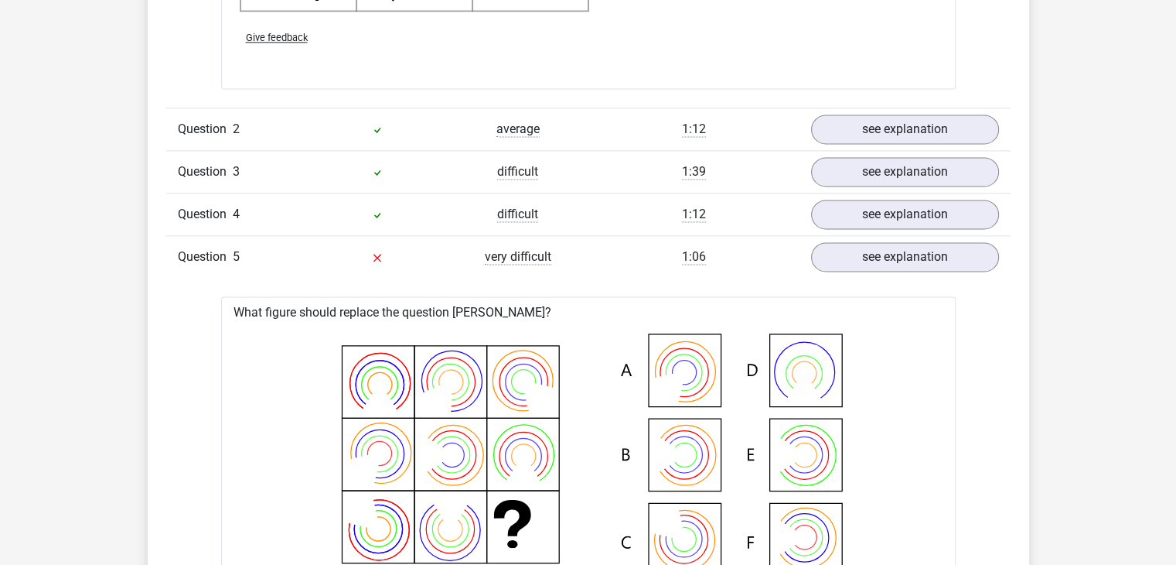
scroll to position [2163, 0]
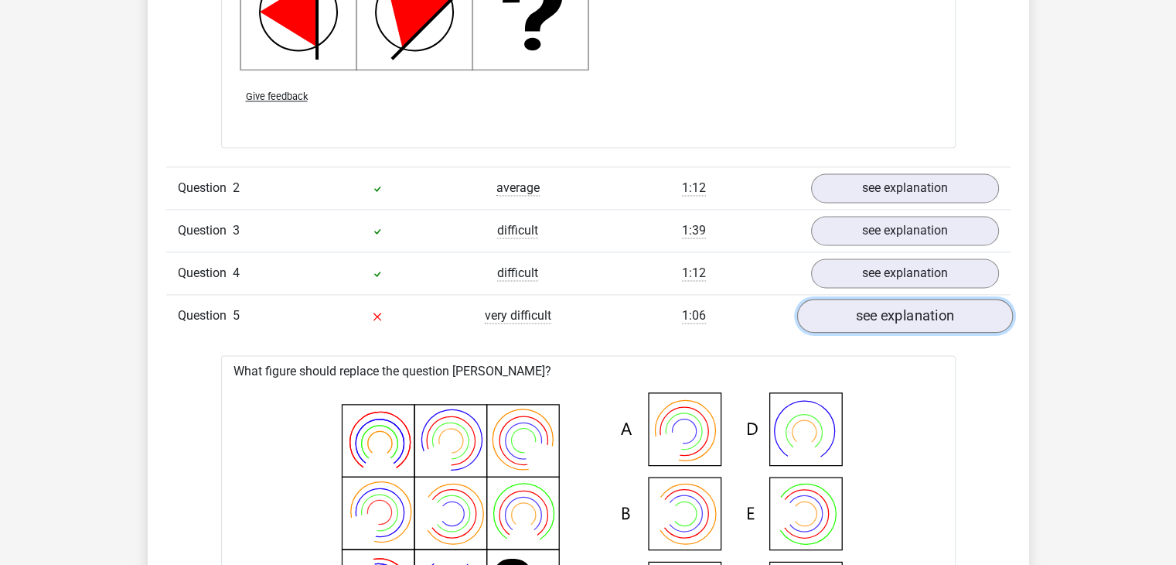
click at [900, 320] on link "see explanation" at bounding box center [905, 316] width 216 height 34
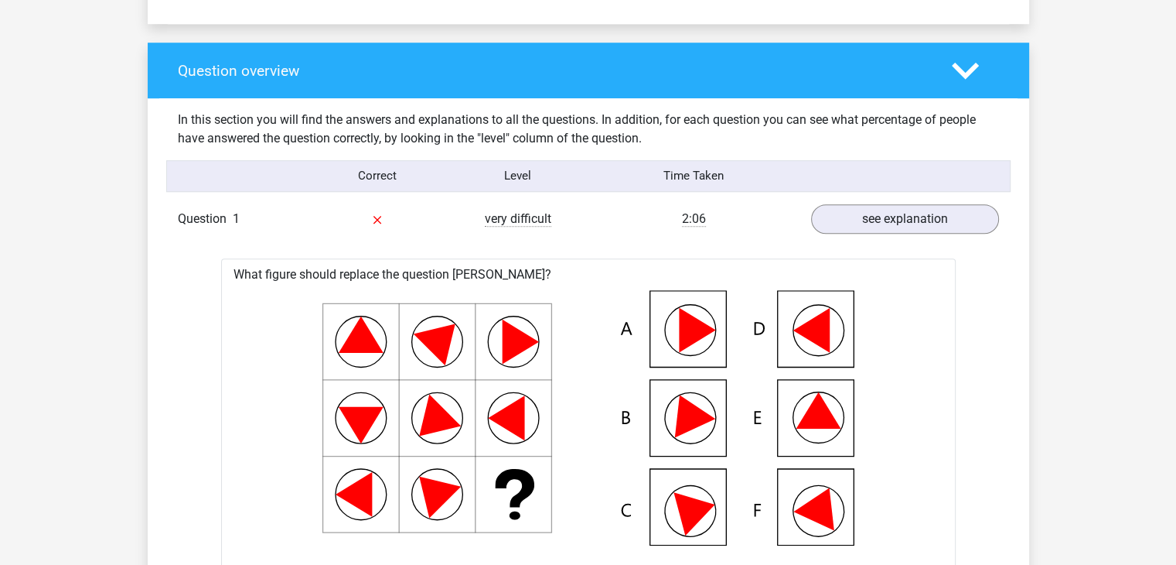
scroll to position [1103, 0]
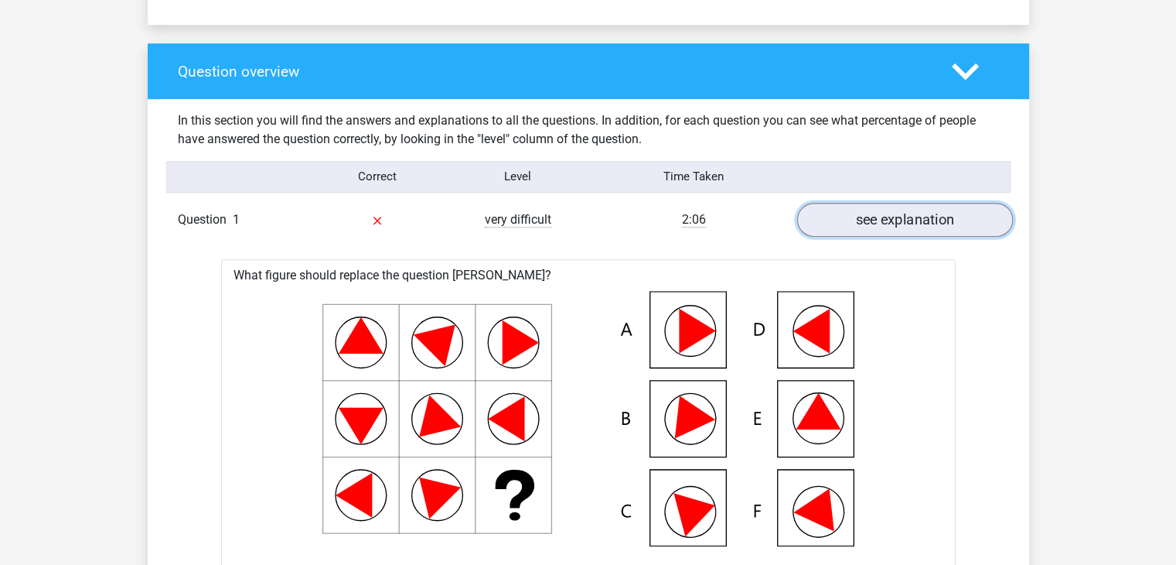
click at [906, 223] on link "see explanation" at bounding box center [905, 220] width 216 height 34
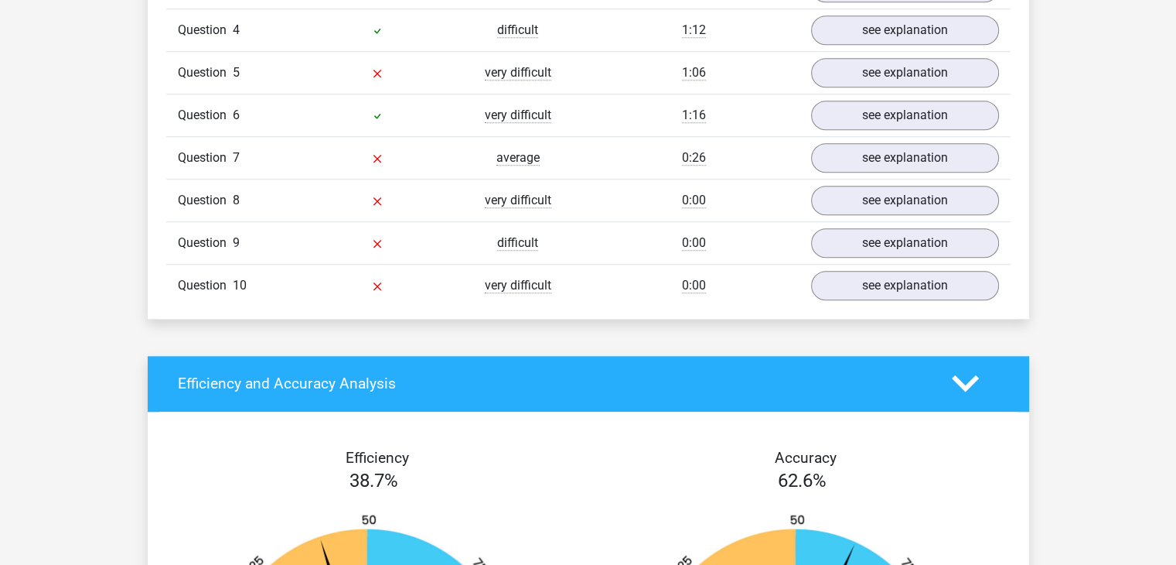
scroll to position [1422, 0]
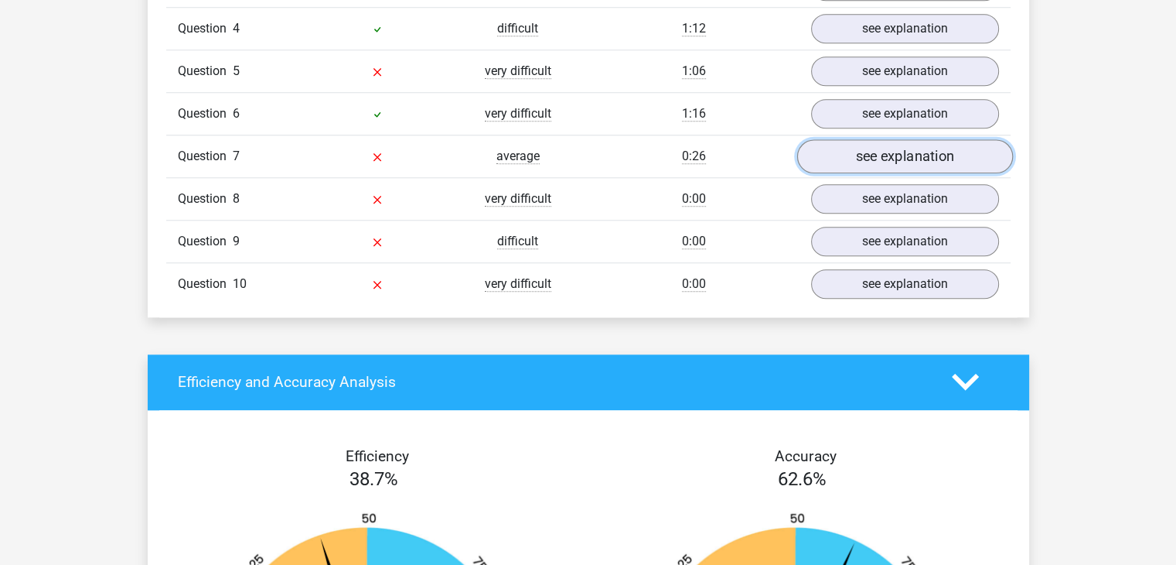
click at [902, 145] on link "see explanation" at bounding box center [905, 156] width 216 height 34
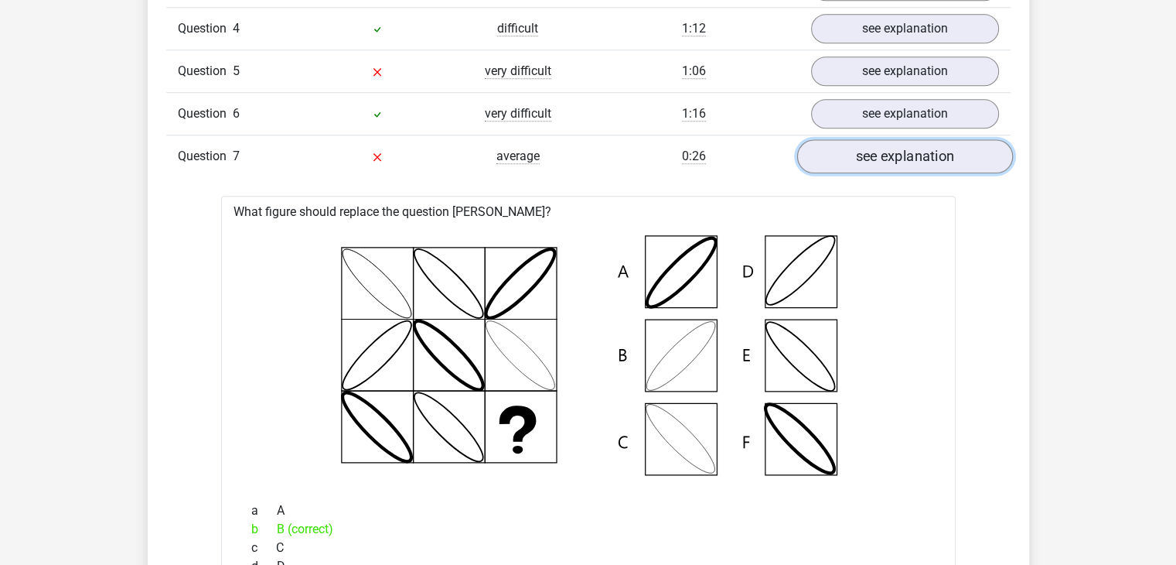
click at [902, 145] on link "see explanation" at bounding box center [905, 156] width 216 height 34
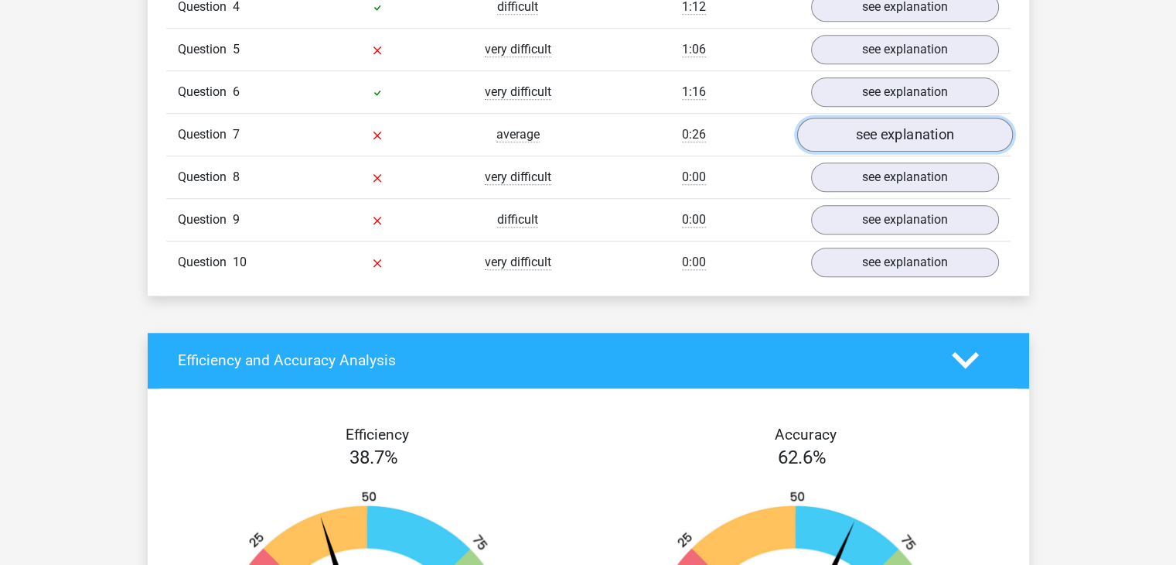
scroll to position [1445, 0]
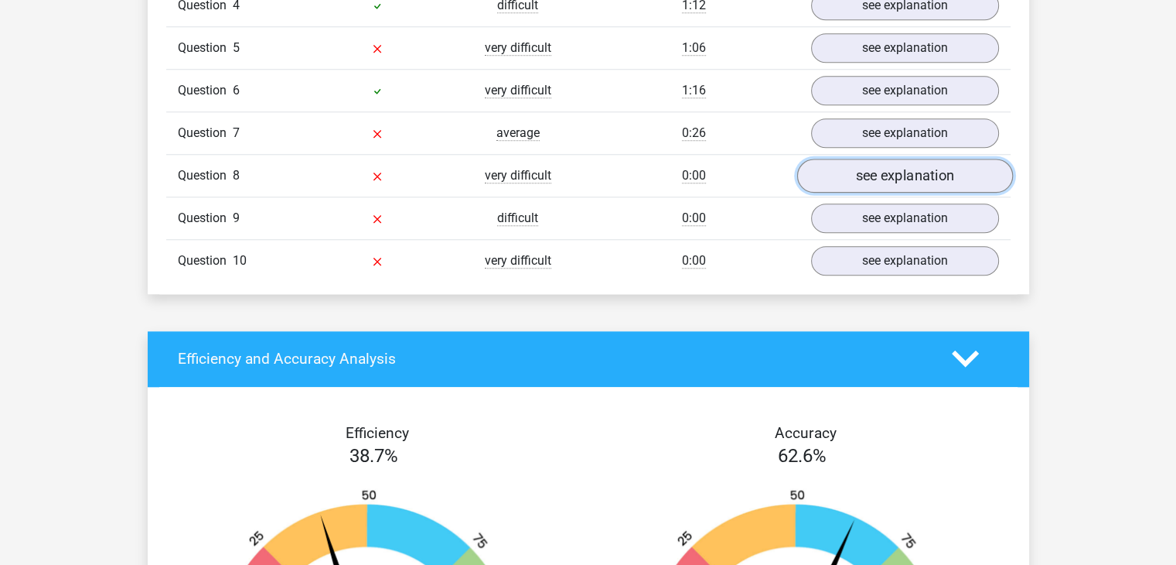
click at [894, 161] on link "see explanation" at bounding box center [905, 176] width 216 height 34
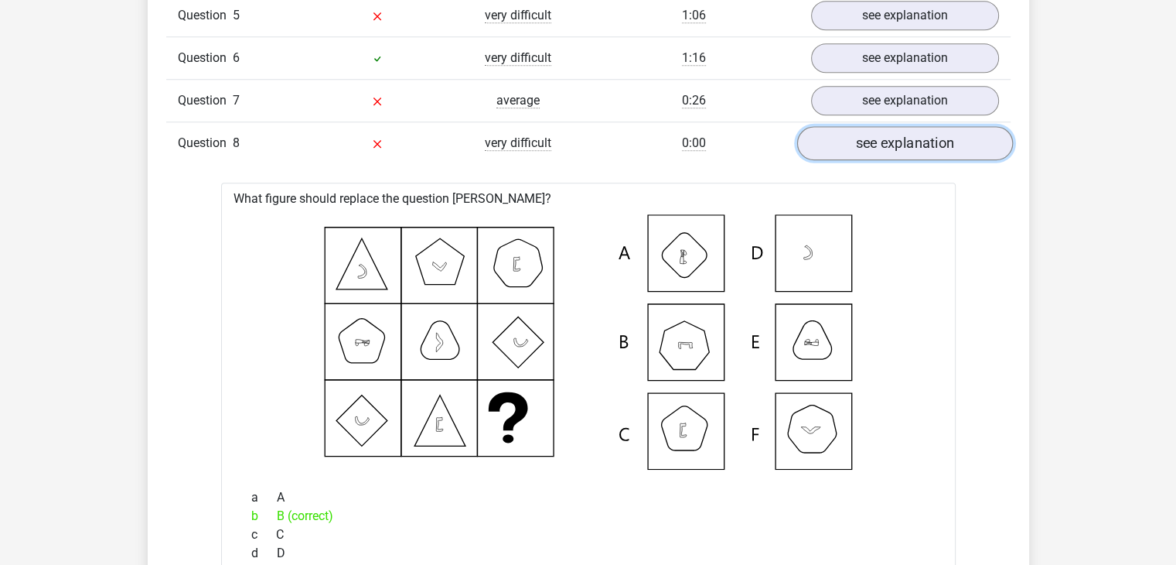
scroll to position [1476, 0]
click at [890, 141] on link "see explanation" at bounding box center [905, 145] width 216 height 34
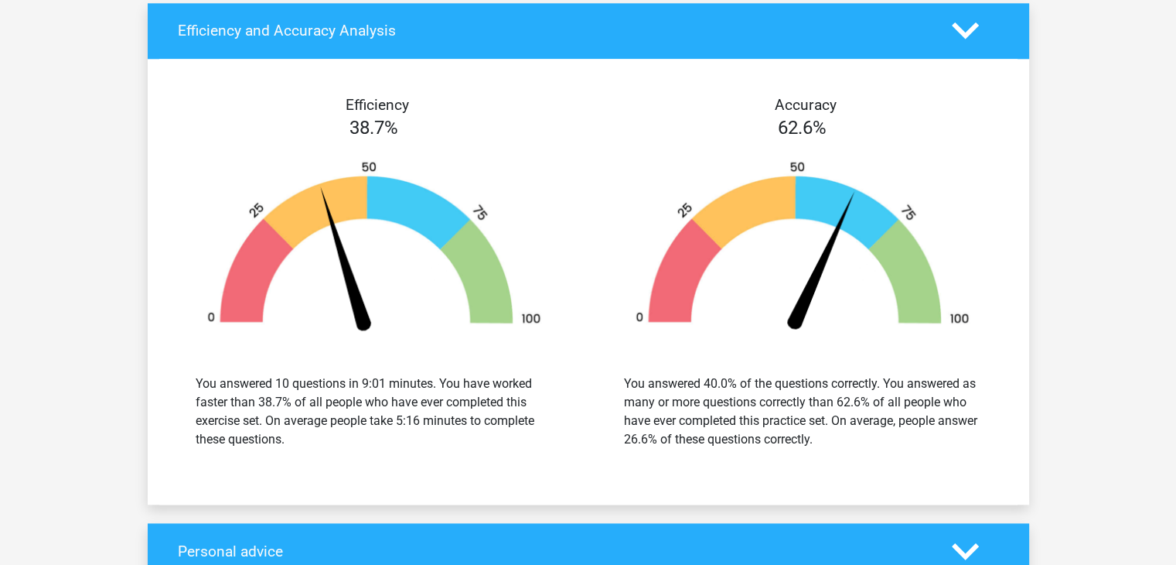
scroll to position [1774, 0]
